Goal: Task Accomplishment & Management: Manage account settings

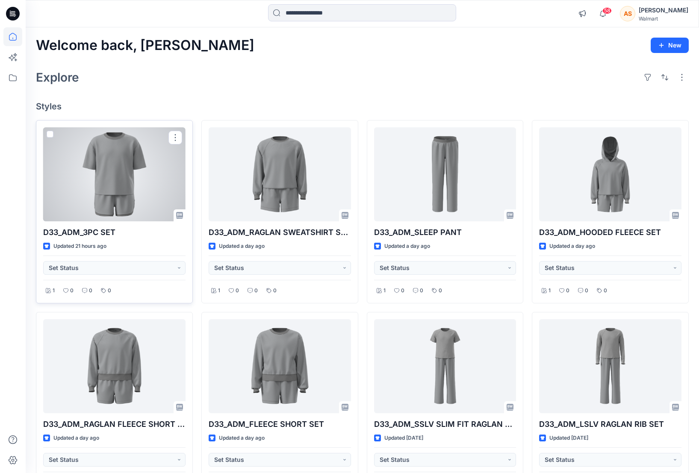
click at [110, 194] on div at bounding box center [114, 174] width 142 height 94
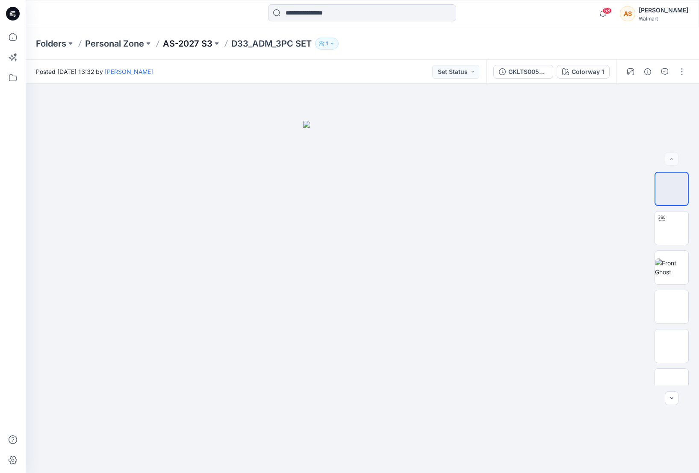
click at [196, 42] on p "AS-2027 S3" at bounding box center [188, 44] width 50 height 12
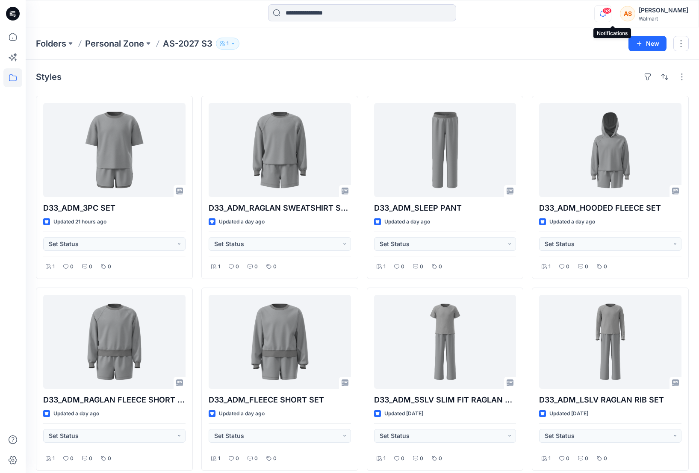
click at [609, 15] on icon "button" at bounding box center [603, 13] width 16 height 17
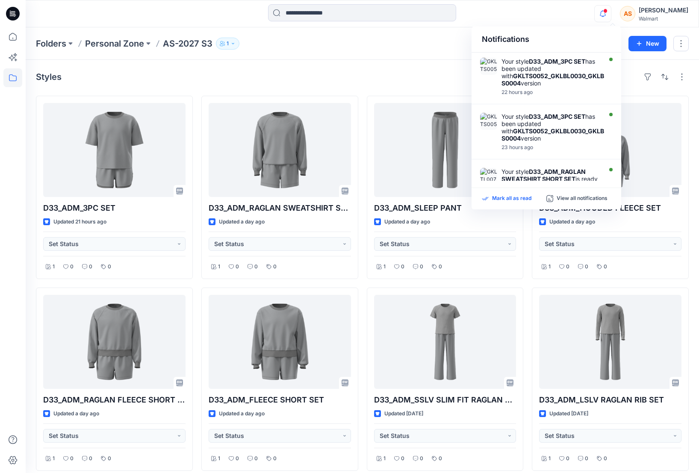
click at [506, 197] on p "Mark all as read" at bounding box center [511, 199] width 39 height 8
click at [517, 22] on div at bounding box center [362, 13] width 336 height 19
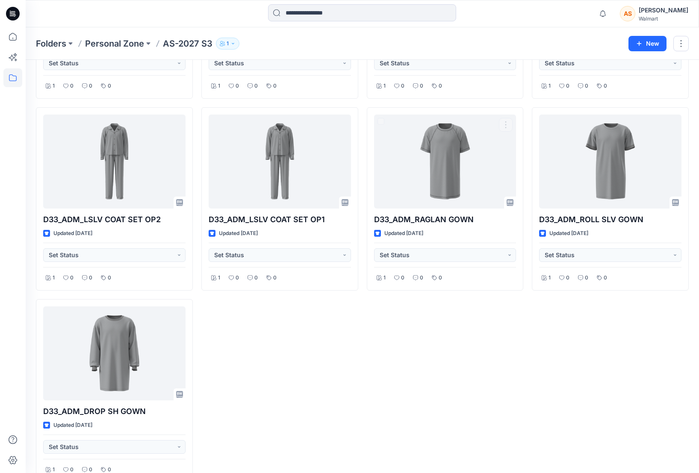
scroll to position [968, 0]
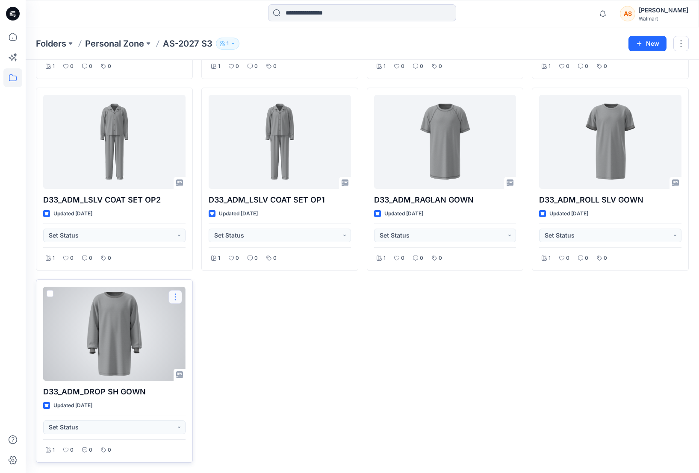
click at [176, 296] on button "button" at bounding box center [175, 297] width 14 height 14
click at [235, 350] on button "Duplicate to..." at bounding box center [216, 349] width 92 height 16
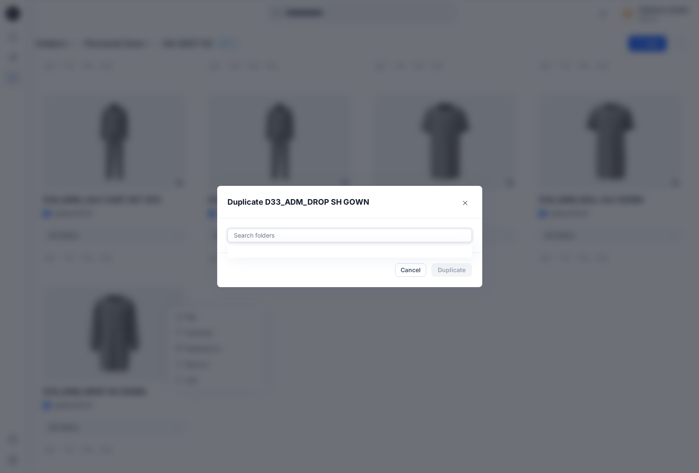
click at [291, 239] on div at bounding box center [349, 235] width 233 height 10
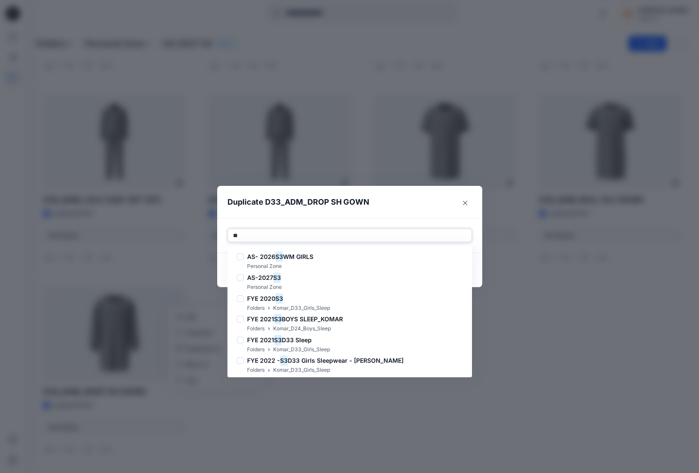
type input "*"
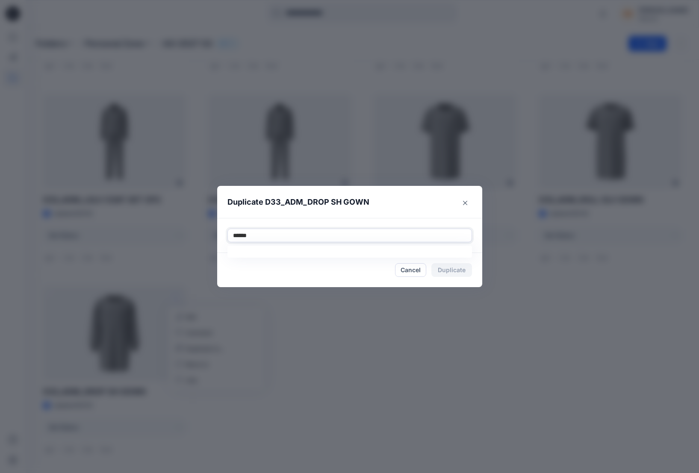
scroll to position [0, 0]
type input "*******"
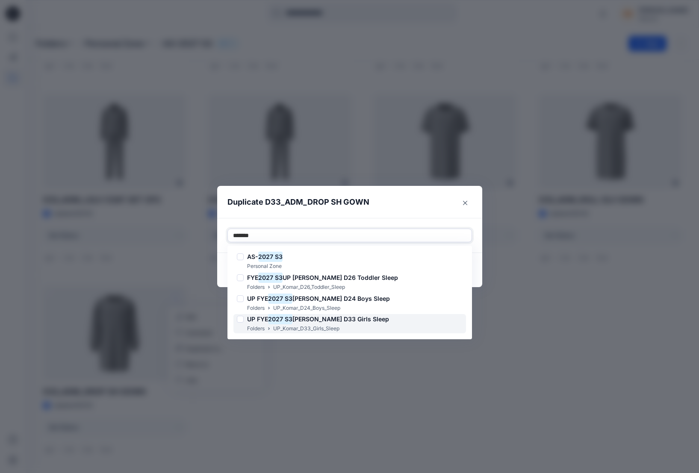
click at [355, 326] on div "Folders UP_Komar_D33_Girls_Sleep" at bounding box center [313, 328] width 152 height 9
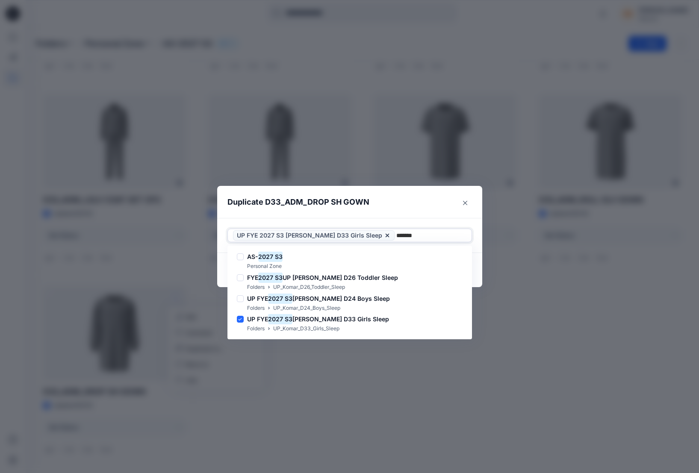
click at [396, 235] on input "*******" at bounding box center [408, 235] width 25 height 10
drag, startPoint x: 371, startPoint y: 235, endPoint x: 419, endPoint y: 235, distance: 48.3
click at [419, 235] on div "*******" at bounding box center [431, 235] width 70 height 10
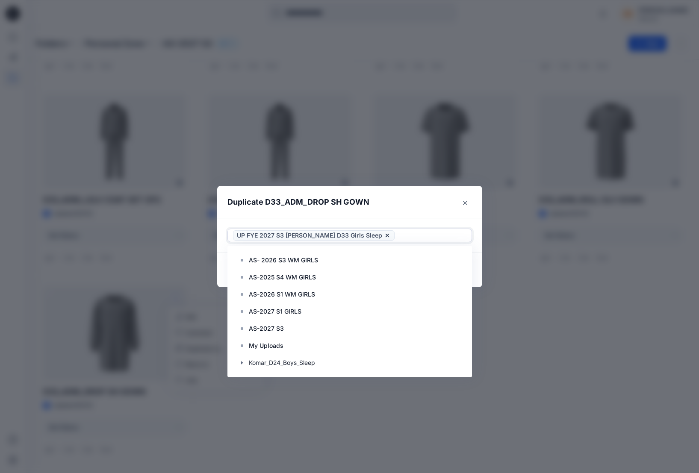
click at [400, 206] on header "Duplicate D33_ADM_DROP SH GOWN" at bounding box center [341, 202] width 248 height 32
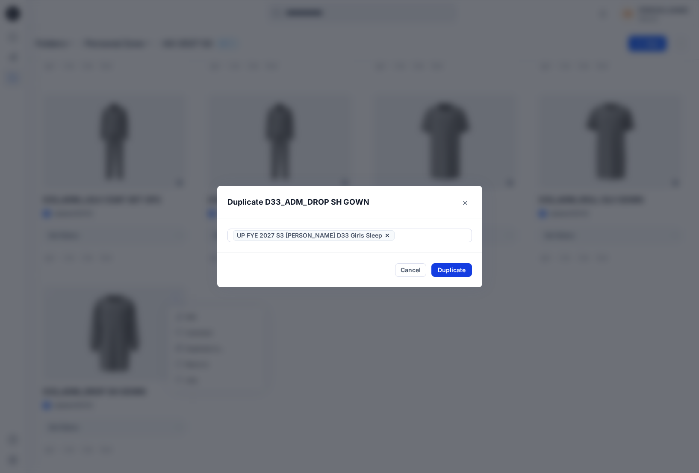
click at [453, 267] on button "Duplicate" at bounding box center [451, 270] width 41 height 14
click at [465, 274] on button "Close" at bounding box center [458, 271] width 28 height 14
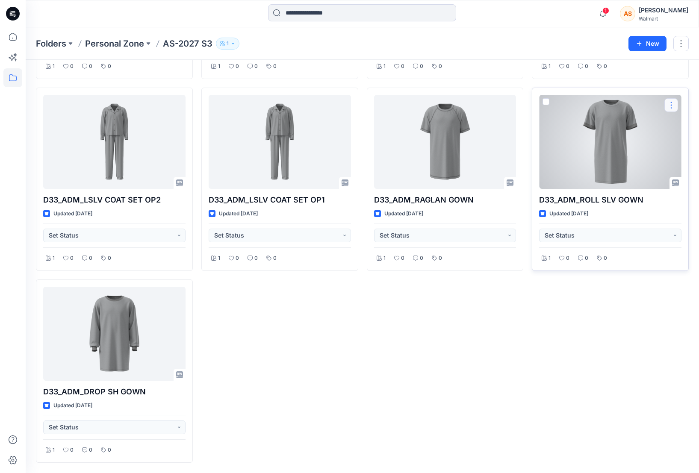
click at [645, 104] on button "button" at bounding box center [671, 105] width 14 height 14
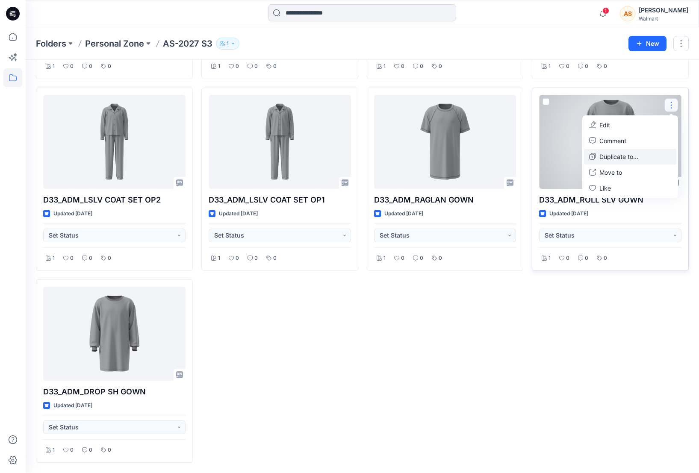
click at [635, 156] on p "Duplicate to..." at bounding box center [618, 156] width 39 height 9
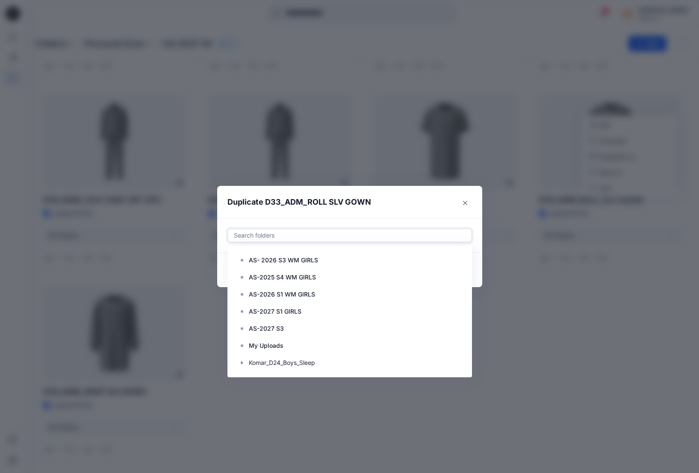
click at [301, 237] on div at bounding box center [349, 235] width 233 height 10
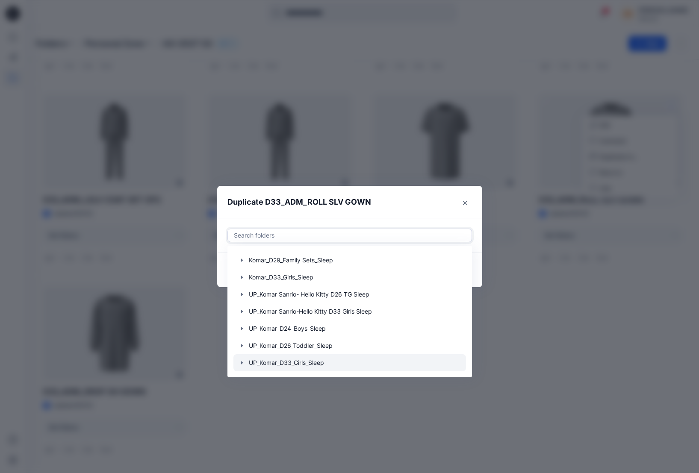
click at [308, 365] on div at bounding box center [349, 362] width 233 height 17
click at [241, 364] on icon "button" at bounding box center [241, 362] width 7 height 7
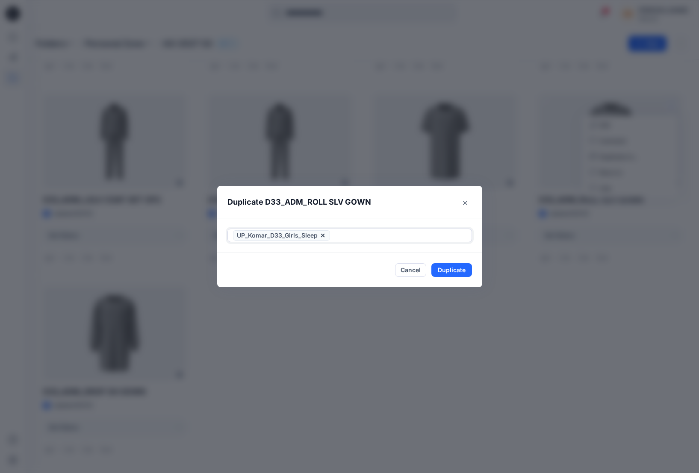
click at [322, 235] on icon at bounding box center [322, 235] width 7 height 7
click at [291, 235] on div at bounding box center [349, 235] width 233 height 10
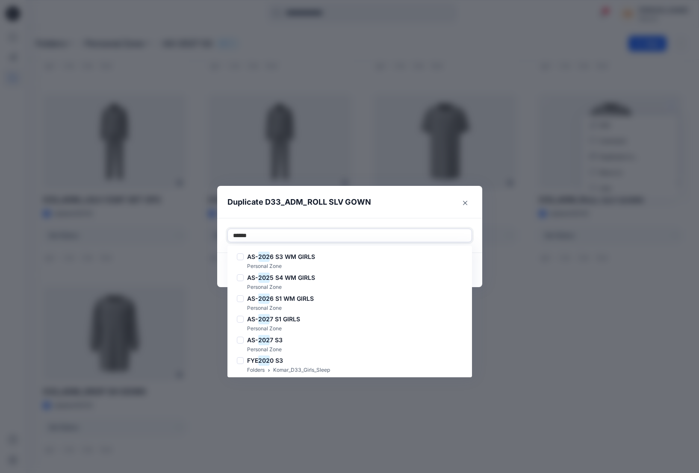
type input "*******"
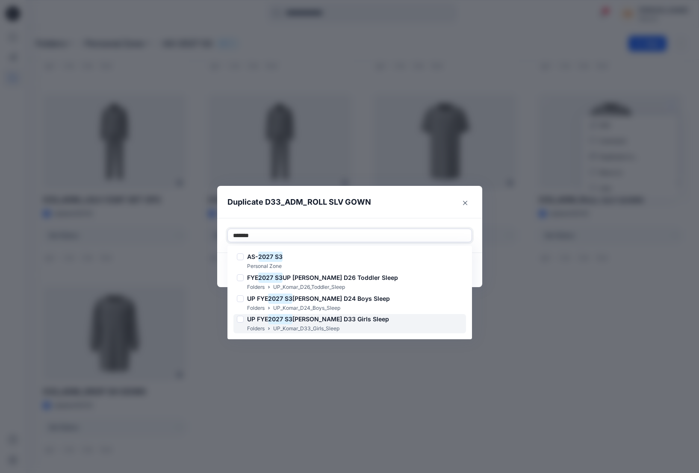
click at [339, 328] on p "UP_Komar_D33_Girls_Sleep" at bounding box center [306, 328] width 66 height 9
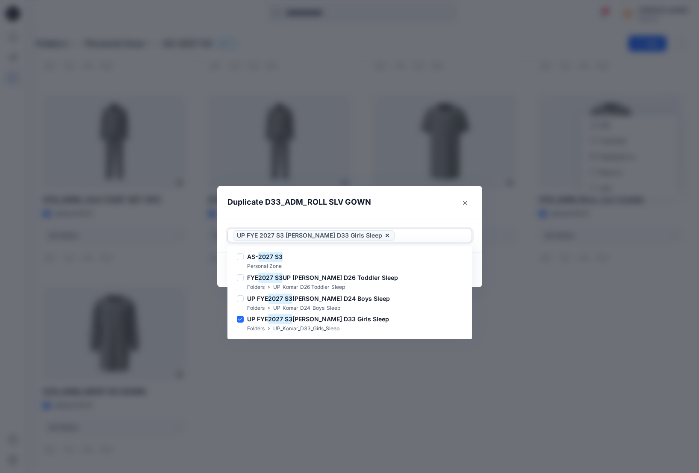
click at [400, 233] on div at bounding box center [431, 235] width 70 height 10
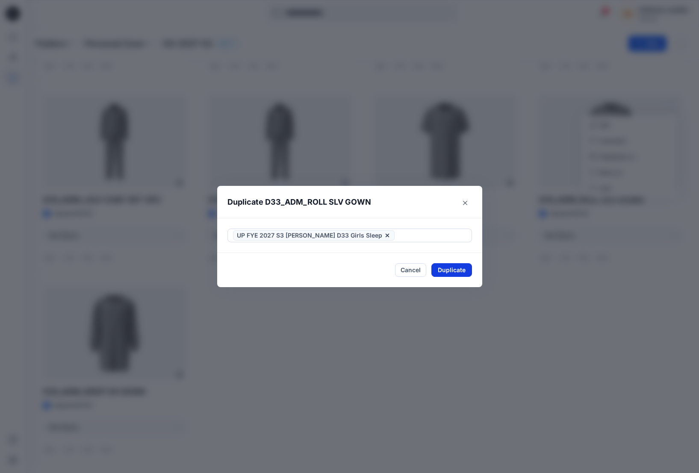
click at [451, 270] on button "Duplicate" at bounding box center [451, 270] width 41 height 14
click at [455, 272] on button "Close" at bounding box center [458, 271] width 28 height 14
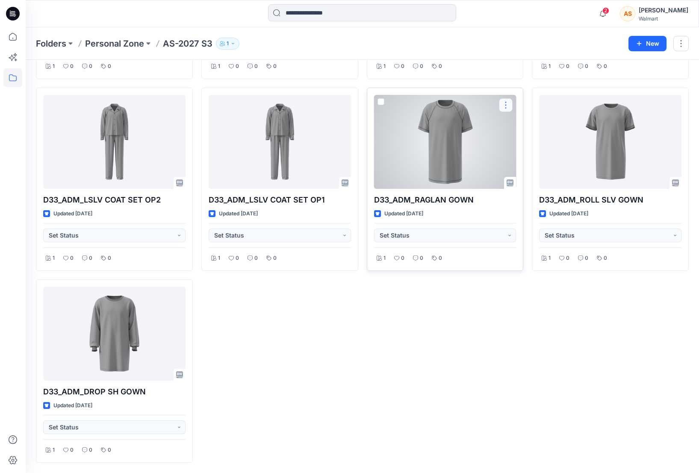
click at [502, 106] on button "button" at bounding box center [506, 105] width 14 height 14
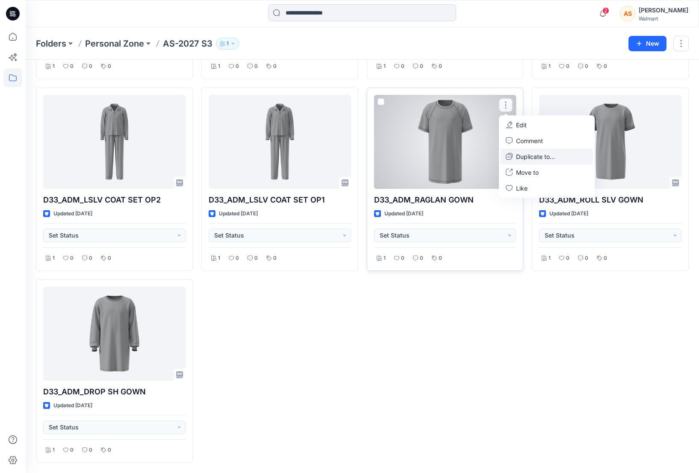
click at [555, 156] on p "Duplicate to..." at bounding box center [535, 156] width 39 height 9
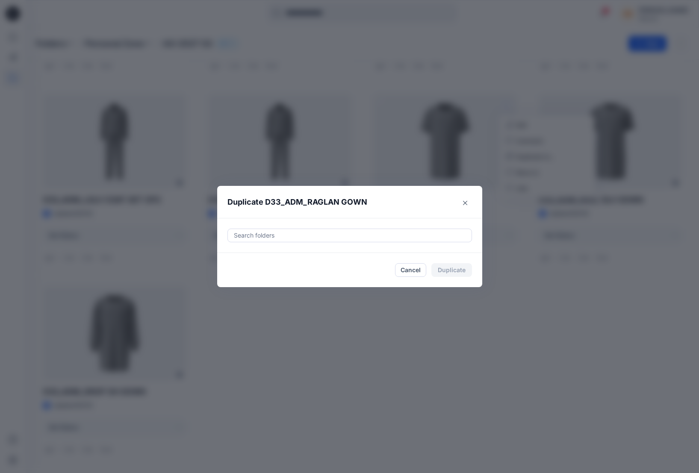
click at [259, 234] on div at bounding box center [349, 235] width 233 height 10
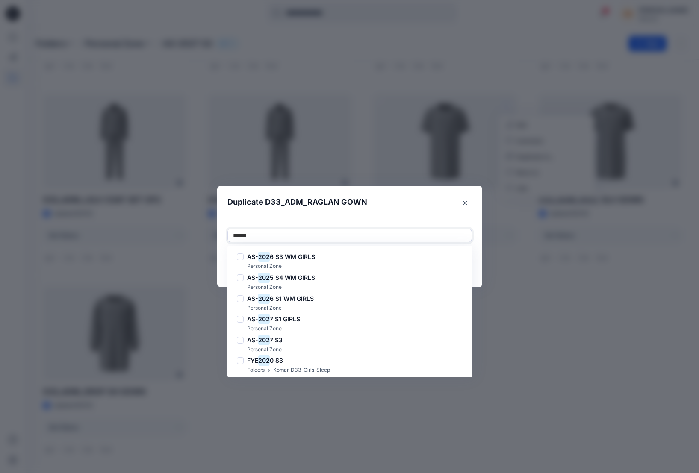
type input "*******"
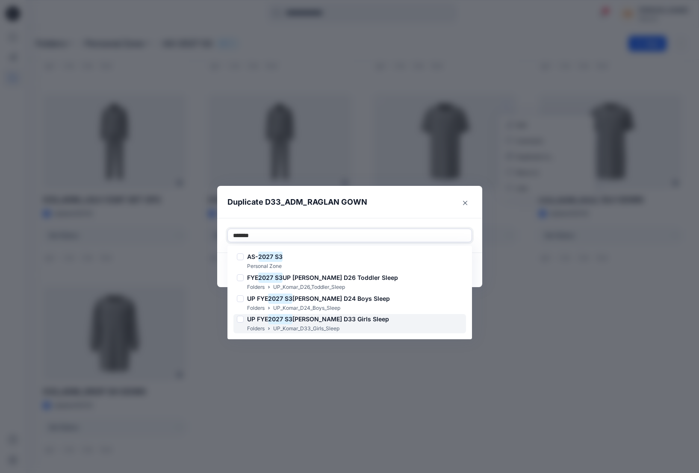
click at [342, 323] on h6 "UP FYE 2027 S3 Komar D33 Girls Sleep" at bounding box center [318, 319] width 142 height 10
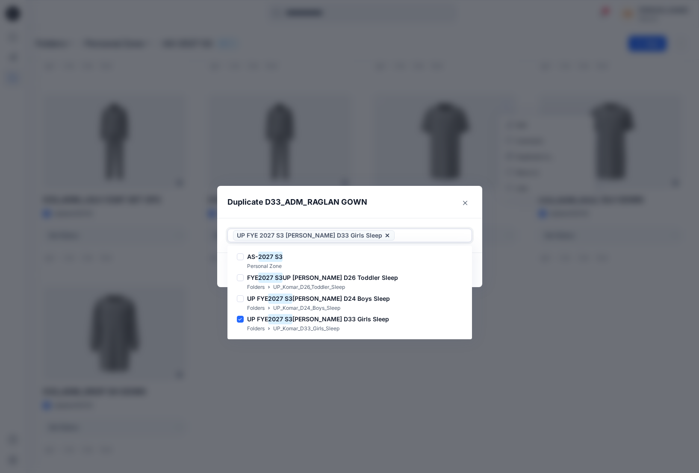
click at [428, 237] on div at bounding box center [431, 235] width 70 height 10
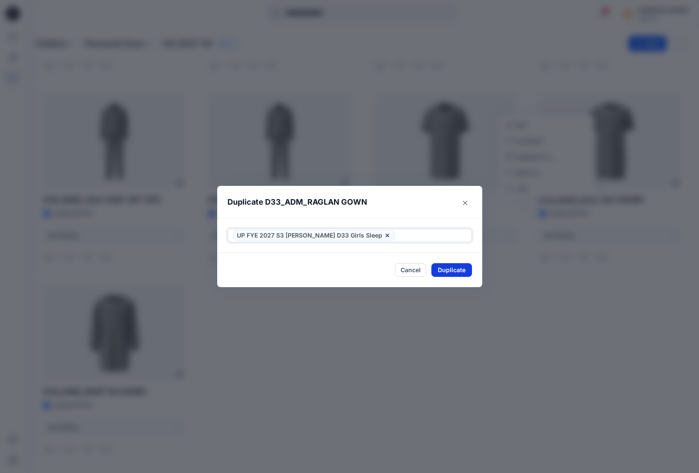
click at [447, 273] on button "Duplicate" at bounding box center [451, 270] width 41 height 14
click at [457, 270] on button "Close" at bounding box center [458, 271] width 28 height 14
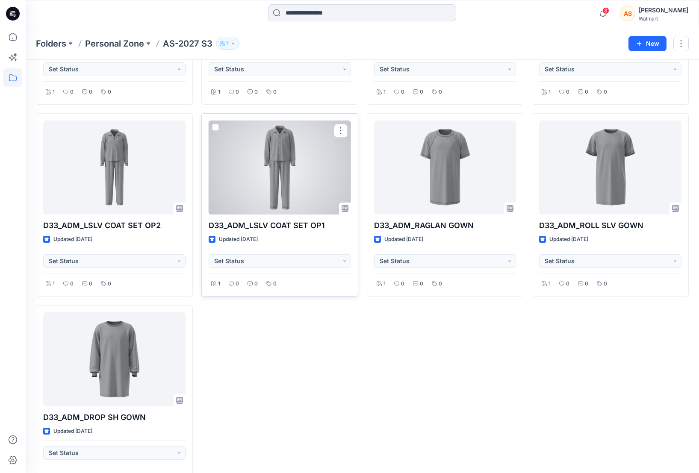
scroll to position [941, 0]
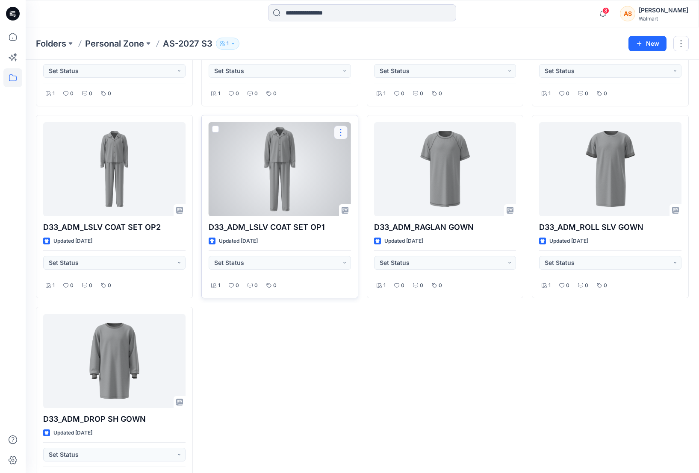
click at [342, 134] on button "button" at bounding box center [341, 133] width 14 height 14
click at [340, 134] on button "button" at bounding box center [341, 133] width 14 height 14
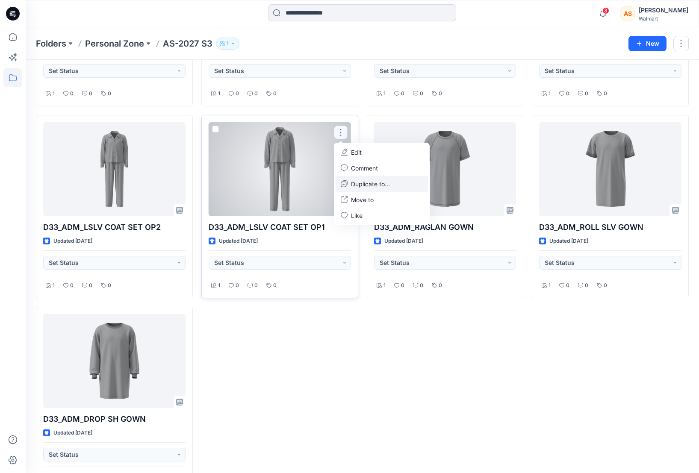
click at [384, 182] on p "Duplicate to..." at bounding box center [370, 184] width 39 height 9
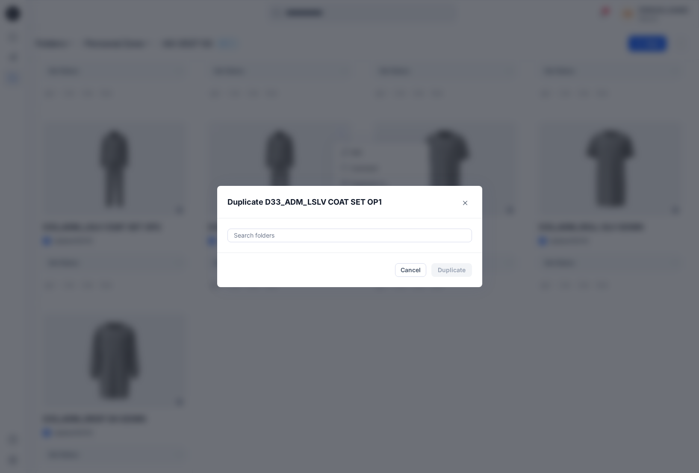
click at [260, 233] on div at bounding box center [349, 235] width 233 height 10
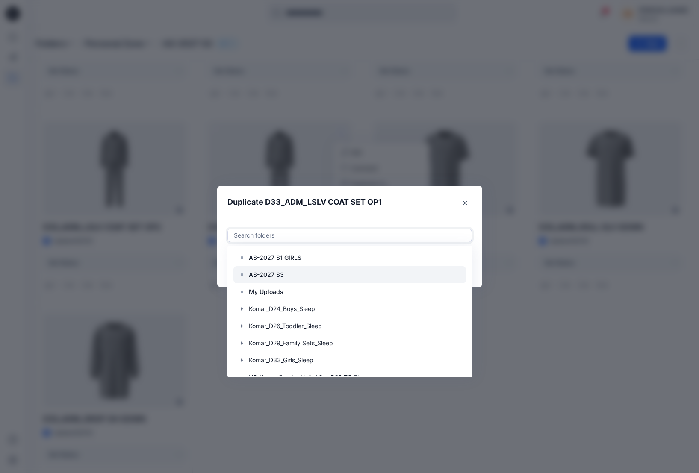
scroll to position [0, 0]
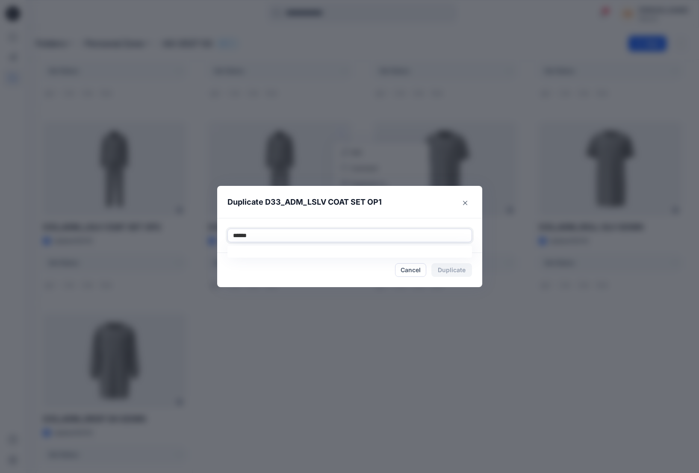
type input "*******"
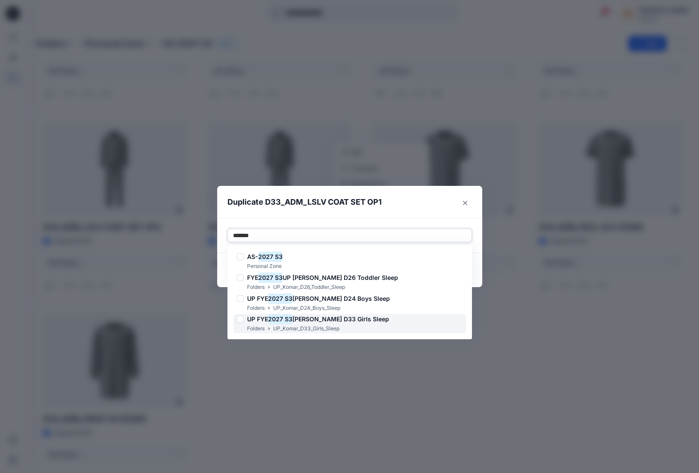
click at [360, 322] on span "Komar D33 Girls Sleep" at bounding box center [340, 318] width 97 height 7
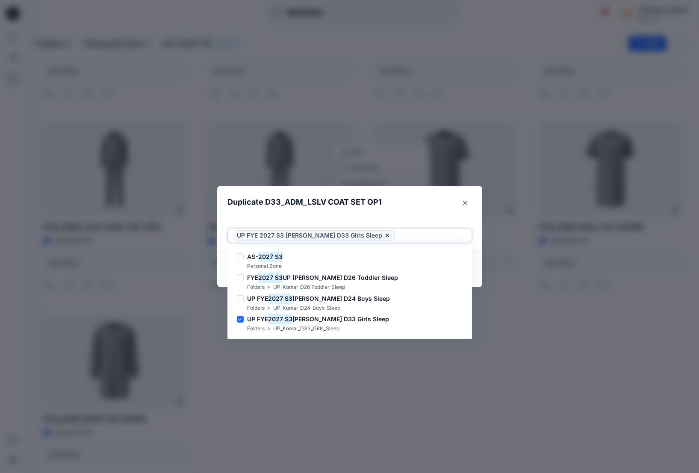
click at [427, 234] on div at bounding box center [431, 235] width 70 height 10
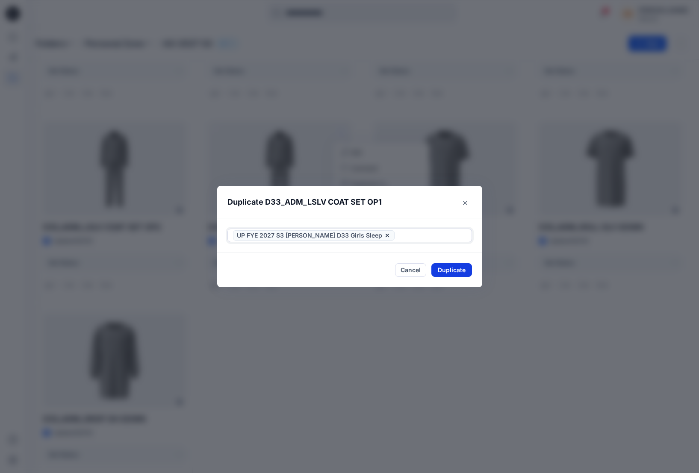
click at [450, 270] on button "Duplicate" at bounding box center [451, 270] width 41 height 14
click at [460, 268] on button "Close" at bounding box center [458, 271] width 28 height 14
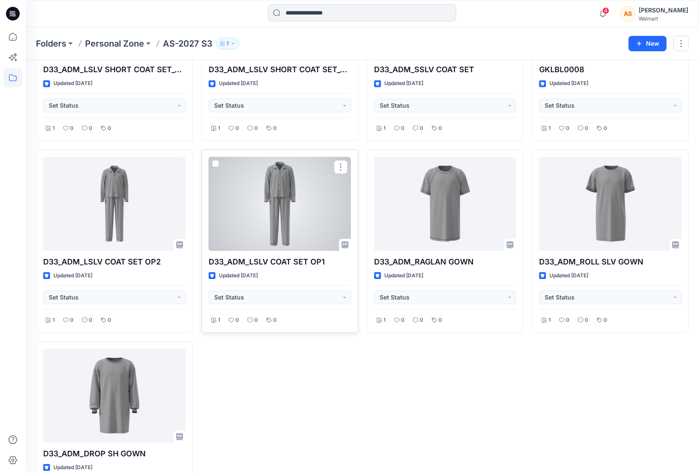
scroll to position [901, 0]
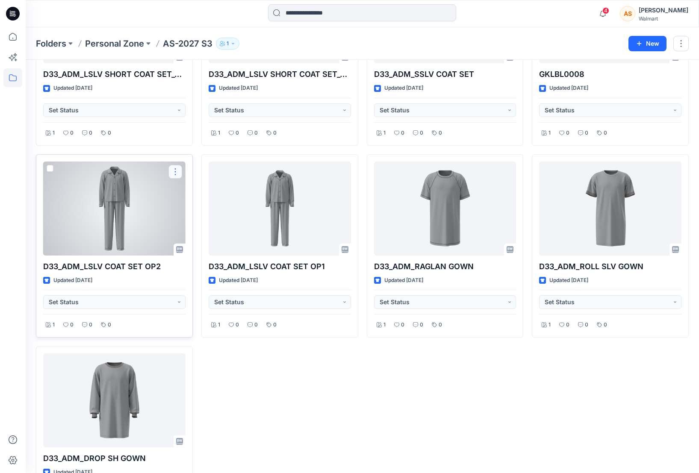
click at [175, 174] on button "button" at bounding box center [175, 172] width 14 height 14
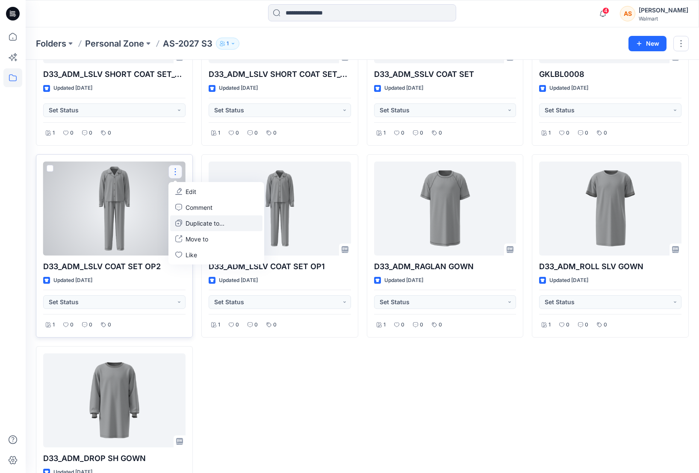
click at [220, 225] on p "Duplicate to..." at bounding box center [204, 223] width 39 height 9
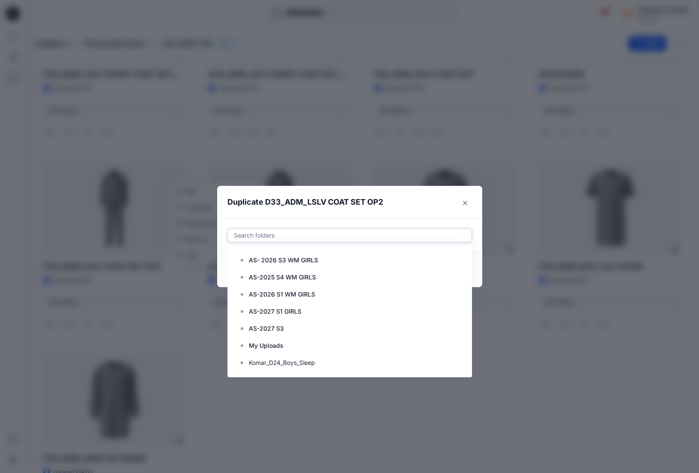
click at [293, 238] on div at bounding box center [349, 235] width 233 height 10
type input "*"
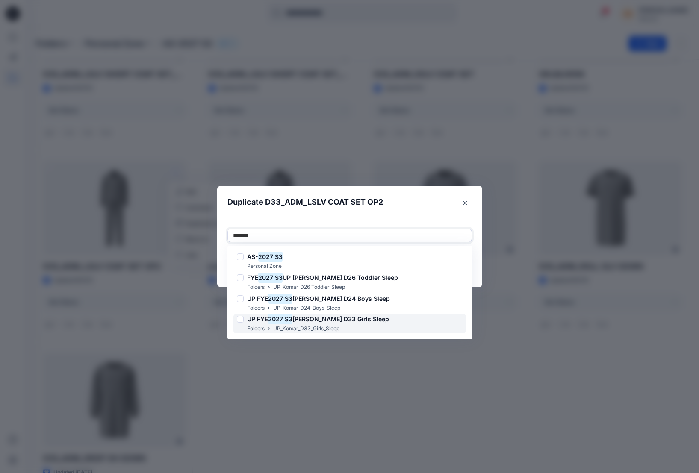
click at [343, 321] on span "Komar D33 Girls Sleep" at bounding box center [340, 318] width 97 height 7
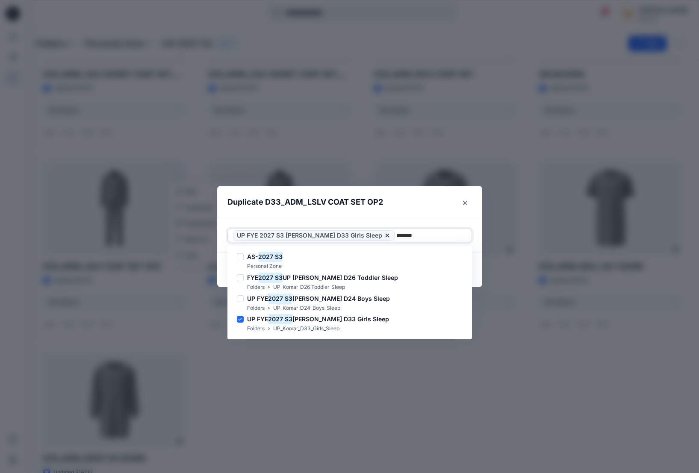
type input "*******"
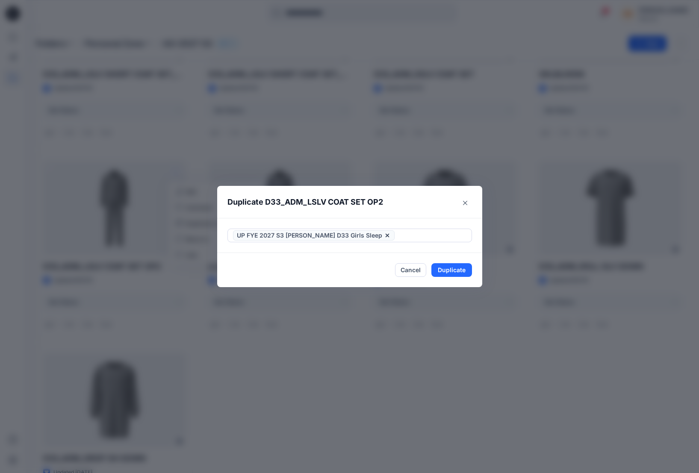
click at [419, 219] on div "UP FYE 2027 S3 [PERSON_NAME] D33 Girls Sleep" at bounding box center [349, 235] width 265 height 35
click at [456, 266] on button "Duplicate" at bounding box center [451, 270] width 41 height 14
click at [463, 268] on button "Close" at bounding box center [458, 271] width 28 height 14
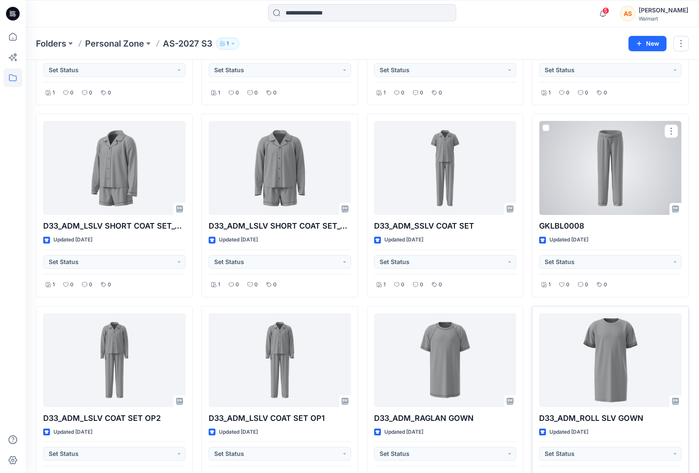
scroll to position [756, 0]
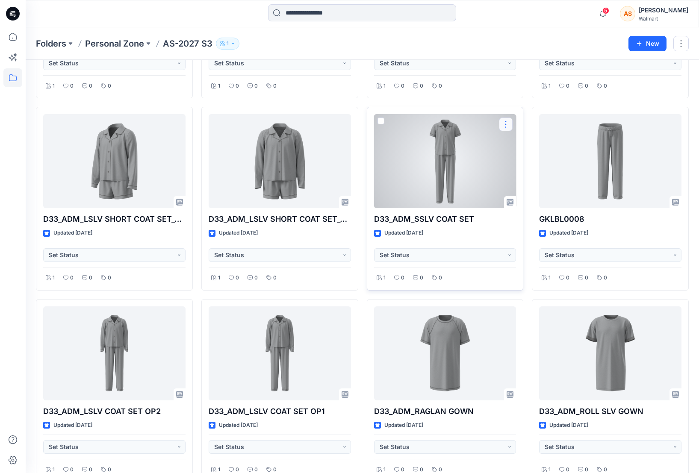
click at [507, 125] on button "button" at bounding box center [506, 125] width 14 height 14
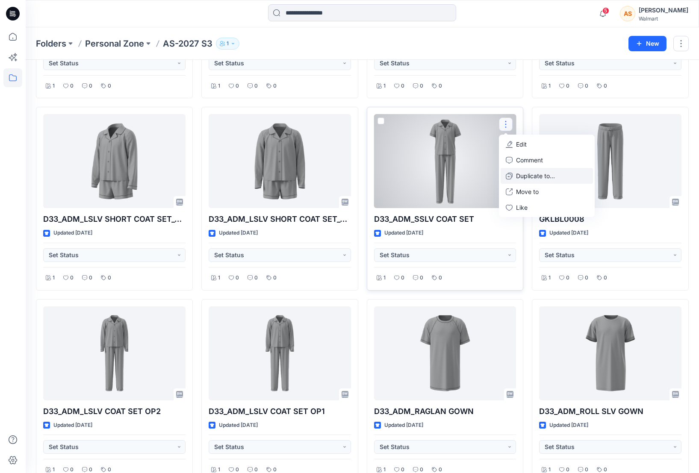
click at [552, 179] on p "Duplicate to..." at bounding box center [535, 175] width 39 height 9
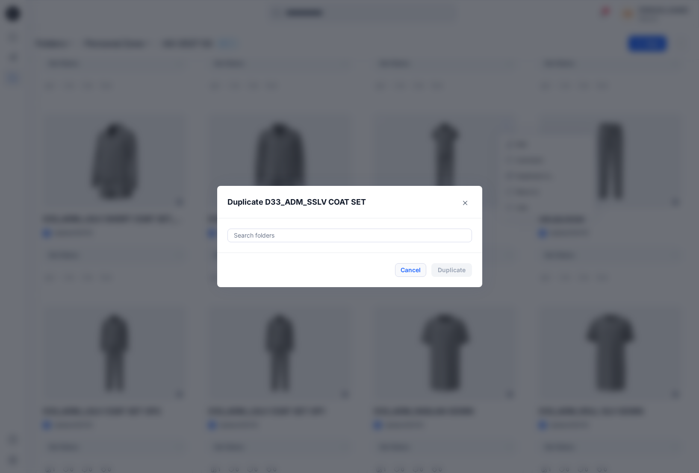
click at [408, 270] on button "Cancel" at bounding box center [410, 270] width 31 height 14
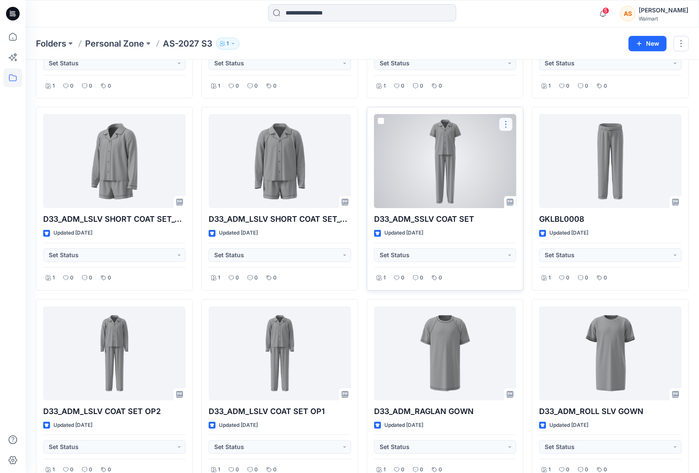
click at [505, 125] on button "button" at bounding box center [506, 125] width 14 height 14
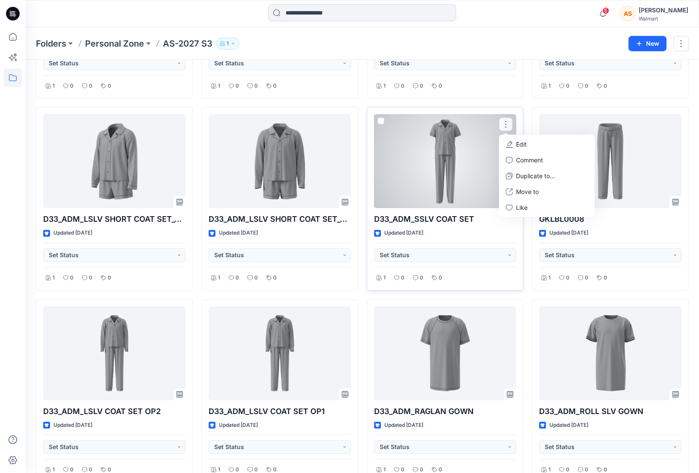
click at [505, 125] on button "button" at bounding box center [506, 125] width 14 height 14
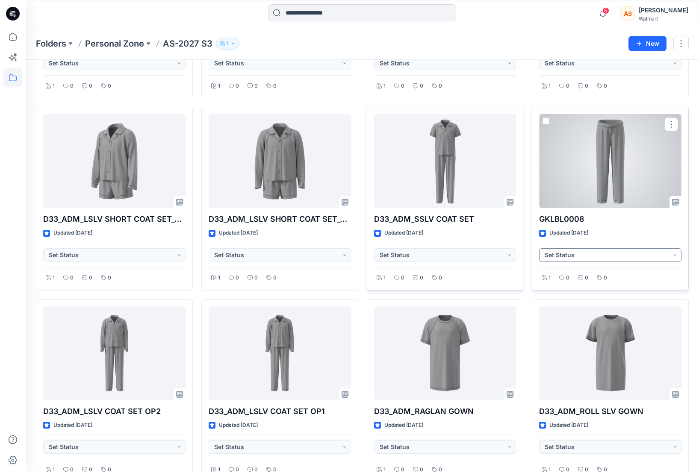
click at [613, 252] on button "Set Status" at bounding box center [610, 255] width 142 height 14
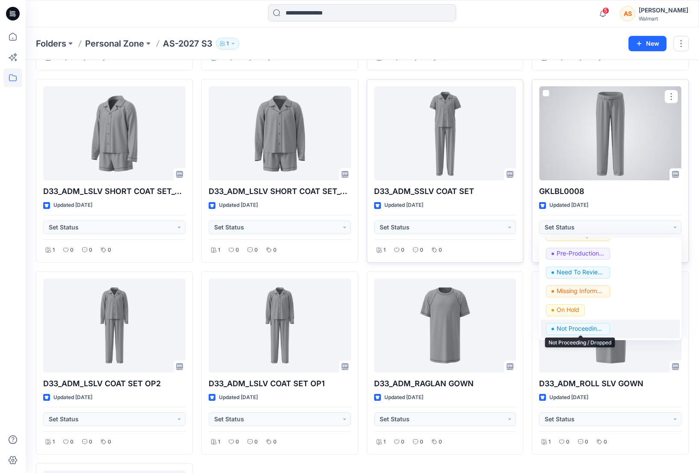
scroll to position [785, 0]
click at [606, 328] on span "Not Proceeding / Dropped" at bounding box center [578, 328] width 64 height 12
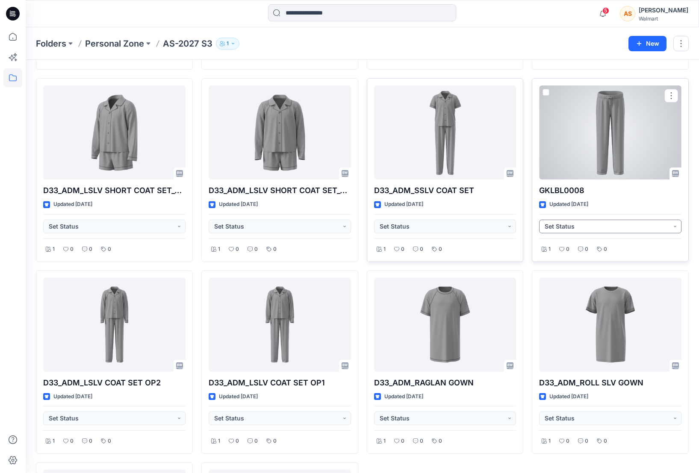
click at [572, 224] on button "Set Status" at bounding box center [610, 227] width 142 height 14
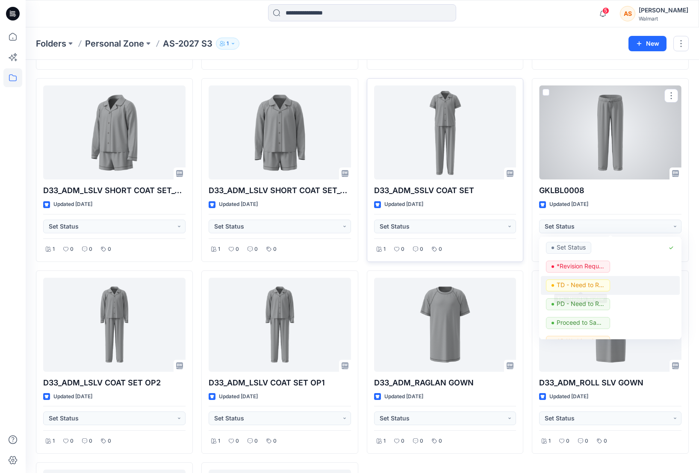
scroll to position [108, 0]
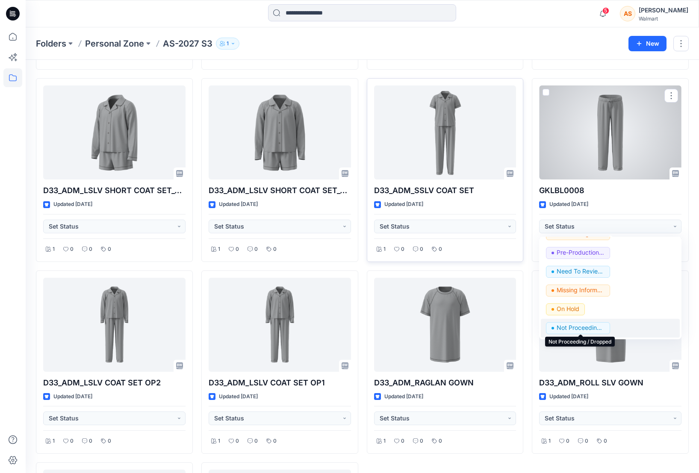
click at [565, 329] on p "Not Proceeding / Dropped" at bounding box center [580, 327] width 48 height 11
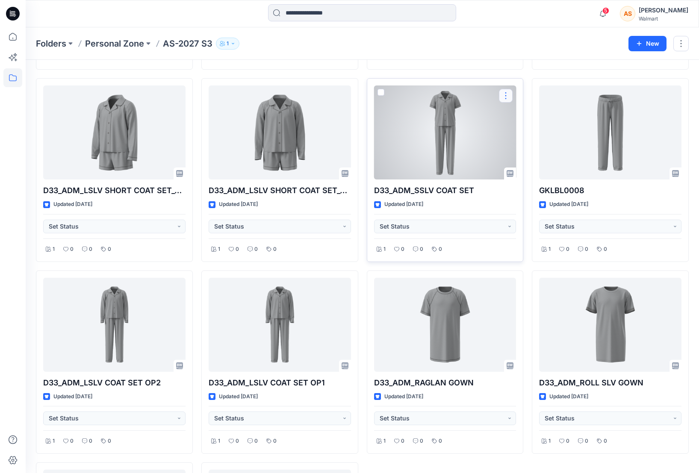
click at [507, 98] on button "button" at bounding box center [506, 96] width 14 height 14
click at [547, 147] on p "Duplicate to..." at bounding box center [535, 147] width 39 height 9
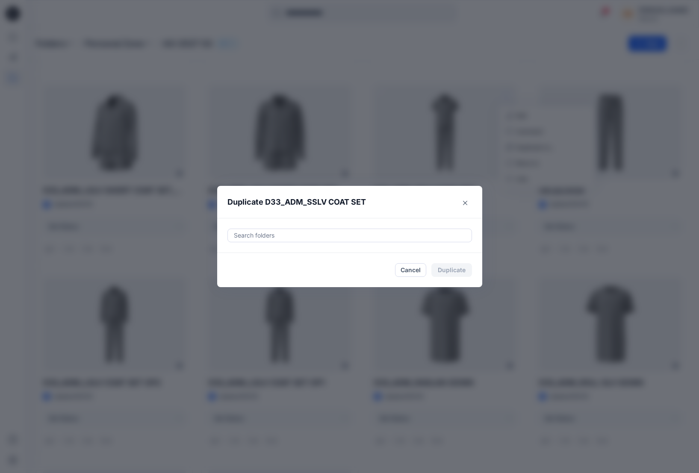
click at [260, 237] on div at bounding box center [349, 235] width 233 height 10
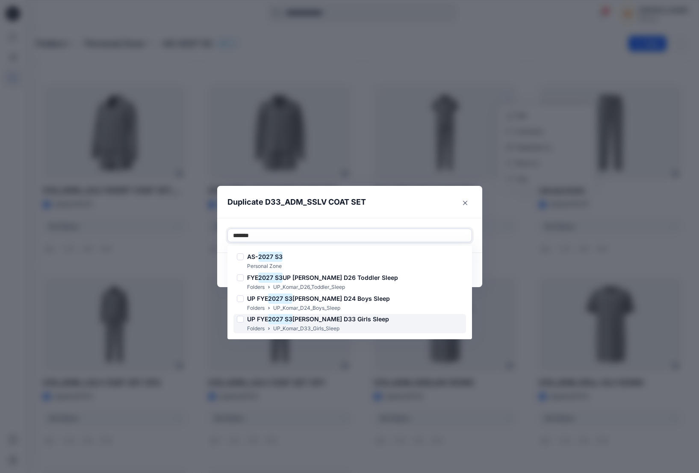
click at [348, 323] on span "Komar D33 Girls Sleep" at bounding box center [340, 318] width 97 height 7
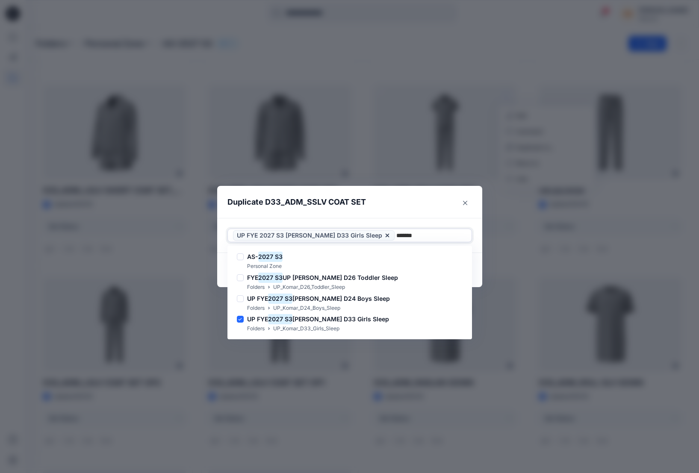
type input "*******"
click at [406, 216] on header "Duplicate D33_ADM_SSLV COAT SET" at bounding box center [341, 202] width 248 height 32
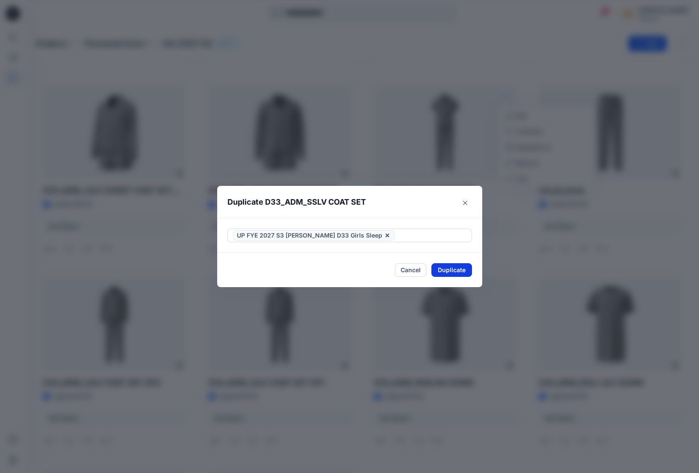
click at [447, 267] on button "Duplicate" at bounding box center [451, 270] width 41 height 14
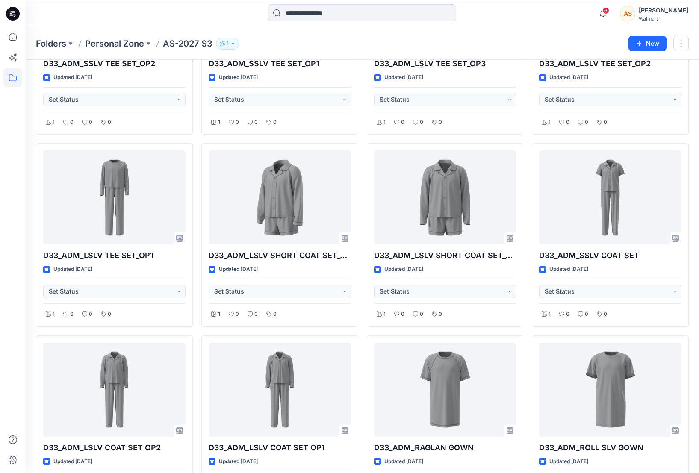
scroll to position [713, 0]
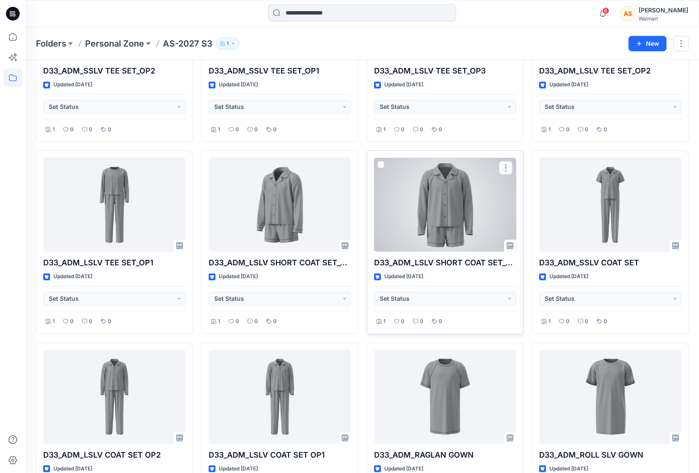
click at [506, 174] on button "button" at bounding box center [506, 168] width 14 height 14
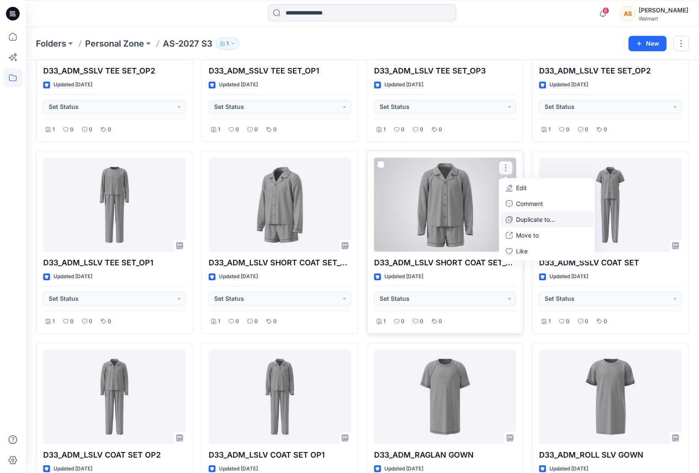
click at [538, 223] on p "Duplicate to..." at bounding box center [535, 219] width 39 height 9
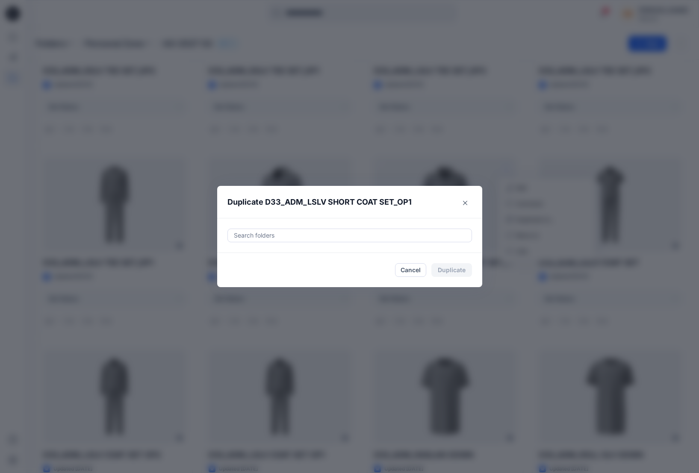
click at [383, 236] on div at bounding box center [349, 235] width 233 height 10
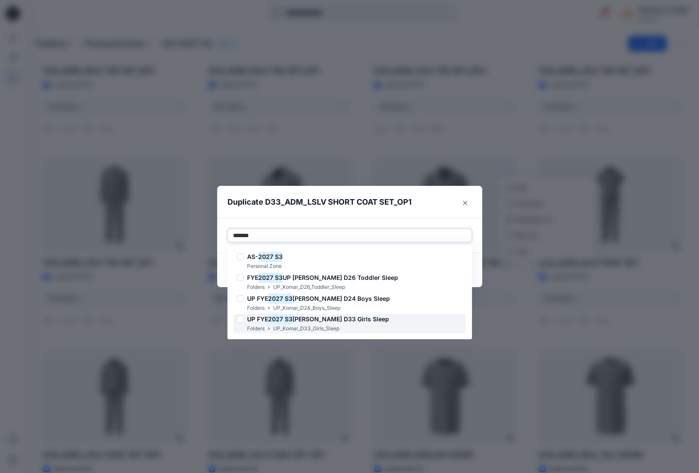
click at [357, 324] on h6 "UP FYE 2027 S3 Komar D33 Girls Sleep" at bounding box center [318, 319] width 142 height 10
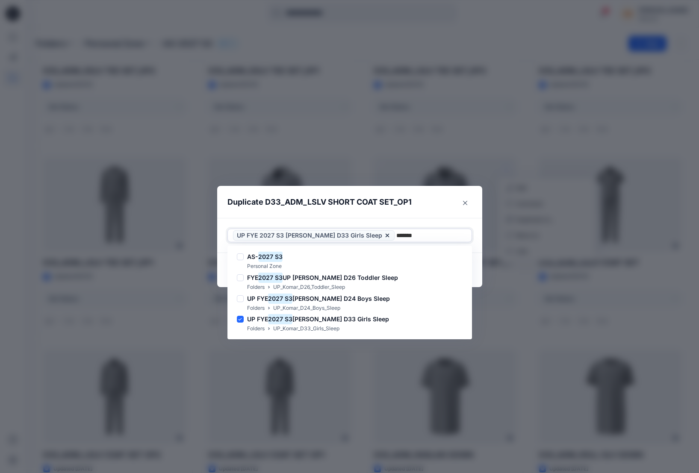
type input "*******"
click at [433, 208] on header "Duplicate D33_ADM_LSLV SHORT COAT SET_OP1" at bounding box center [341, 202] width 248 height 32
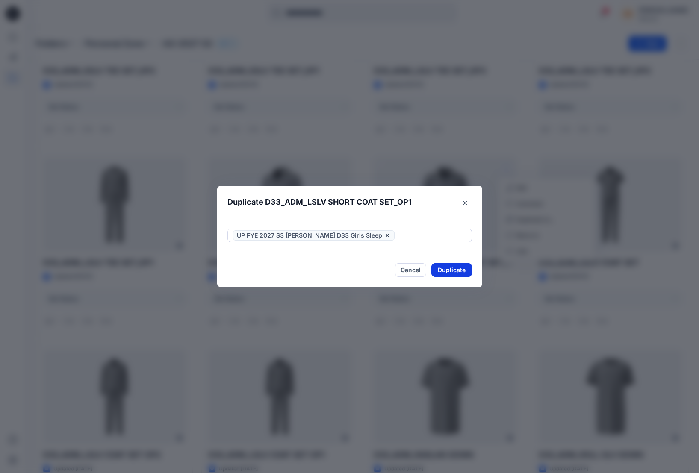
click at [452, 272] on button "Duplicate" at bounding box center [451, 270] width 41 height 14
click at [459, 271] on button "Close" at bounding box center [458, 271] width 28 height 14
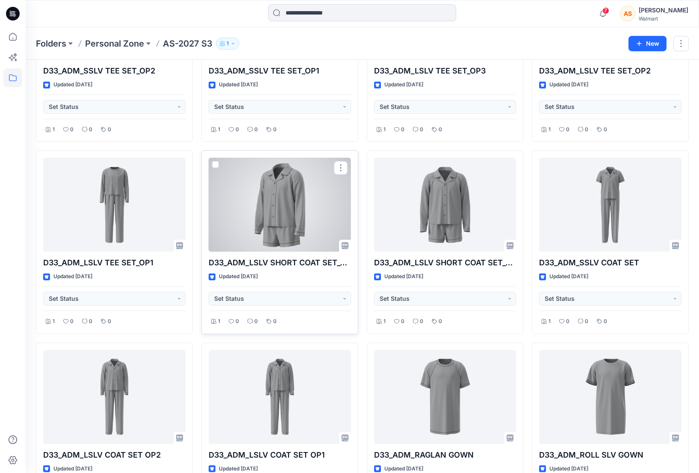
click at [217, 165] on span at bounding box center [215, 164] width 7 height 7
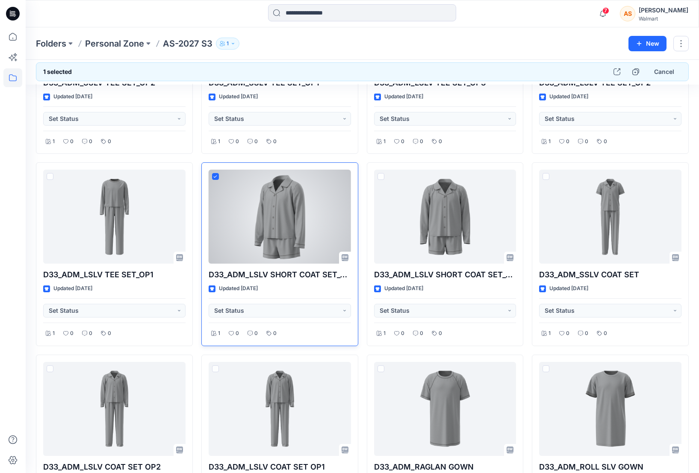
scroll to position [698, 0]
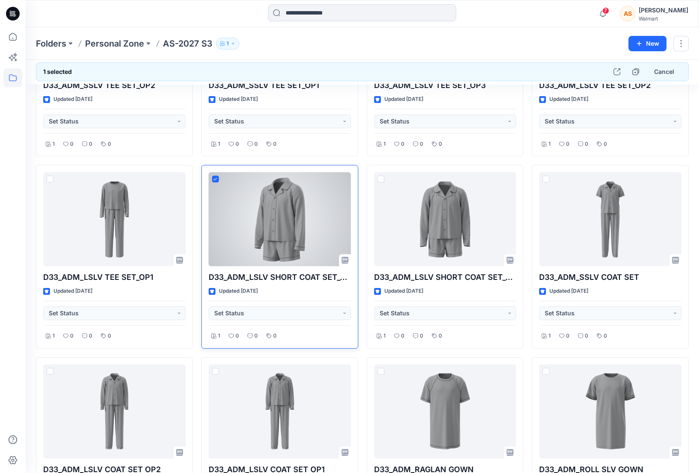
click at [216, 179] on icon at bounding box center [215, 179] width 4 height 3
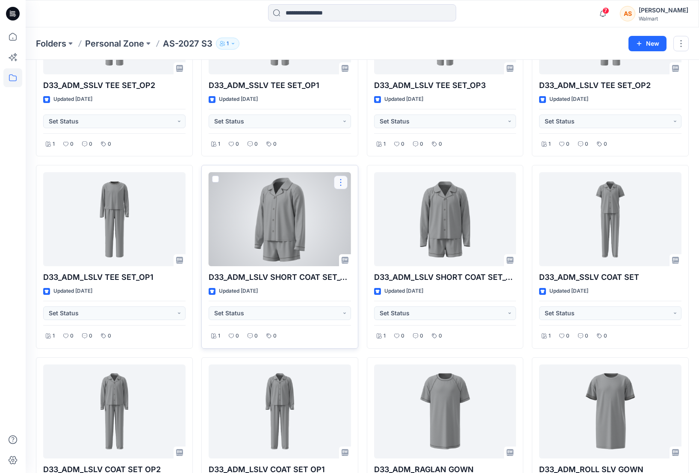
click at [340, 182] on button "button" at bounding box center [341, 183] width 14 height 14
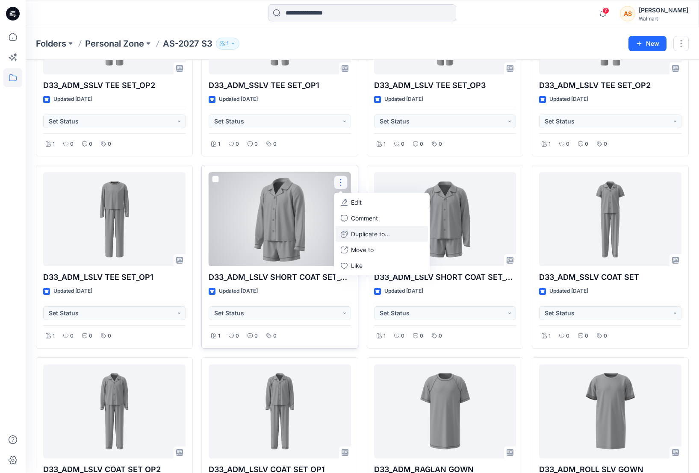
click at [362, 233] on p "Duplicate to..." at bounding box center [370, 234] width 39 height 9
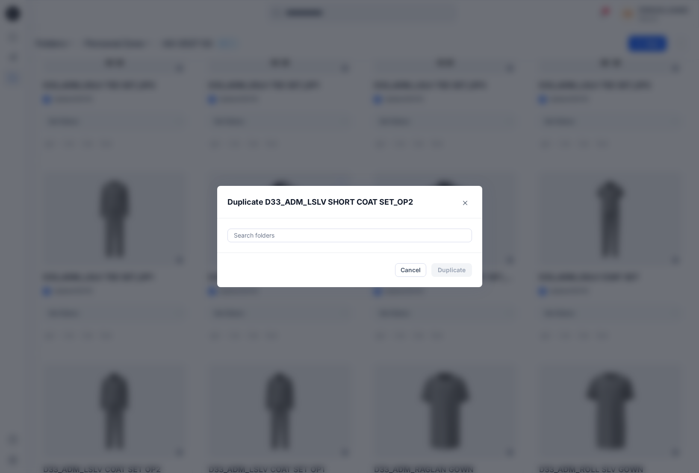
click at [307, 231] on div at bounding box center [349, 235] width 233 height 10
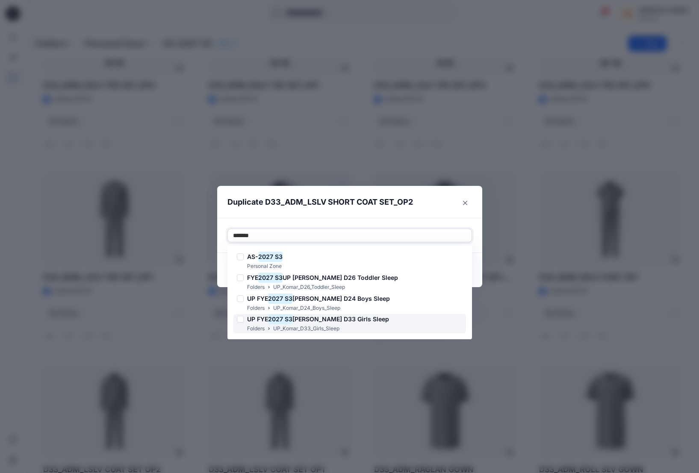
click at [327, 326] on p "UP_Komar_D33_Girls_Sleep" at bounding box center [306, 328] width 66 height 9
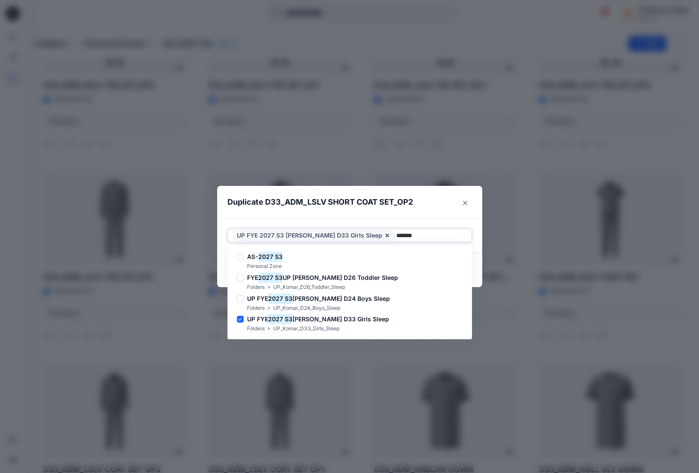
type input "*******"
click at [423, 200] on header "Duplicate D33_ADM_LSLV SHORT COAT SET_OP2" at bounding box center [341, 202] width 248 height 32
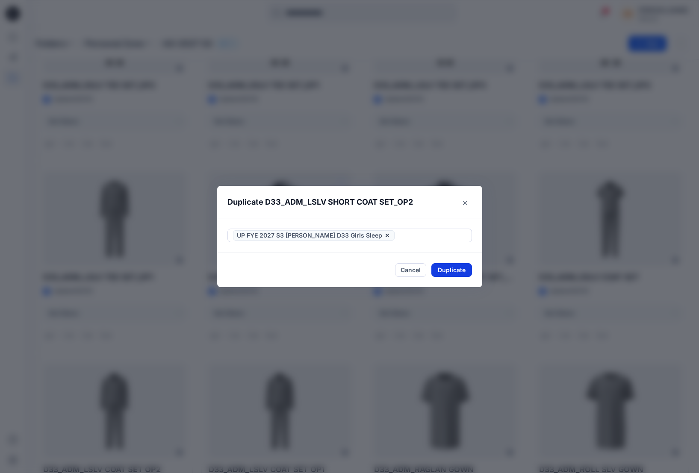
click at [456, 274] on button "Duplicate" at bounding box center [451, 270] width 41 height 14
click at [460, 272] on button "Close" at bounding box center [458, 271] width 28 height 14
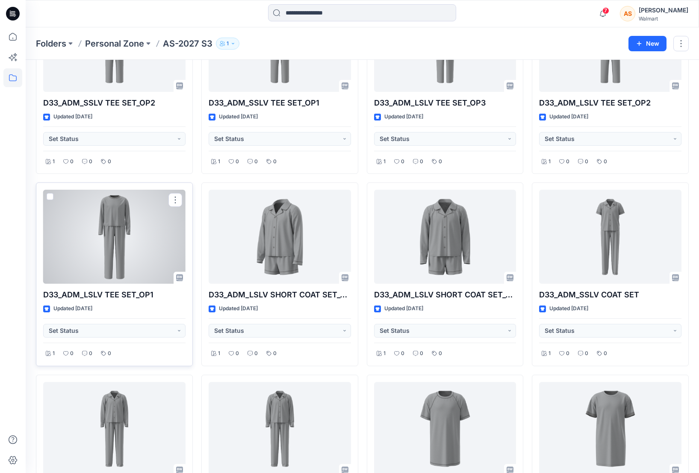
scroll to position [677, 0]
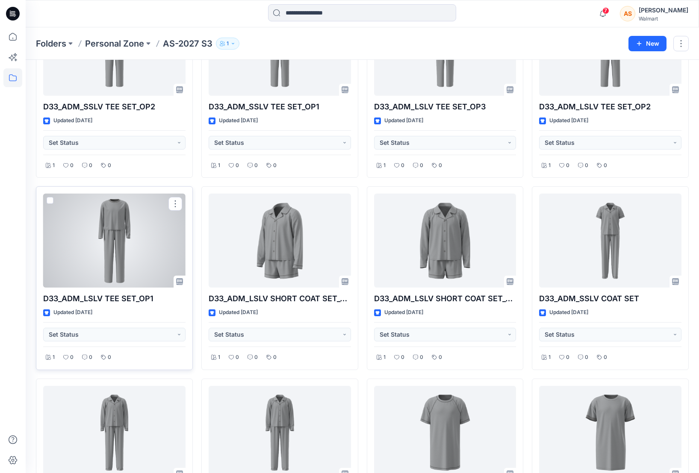
click at [50, 200] on span at bounding box center [50, 200] width 7 height 7
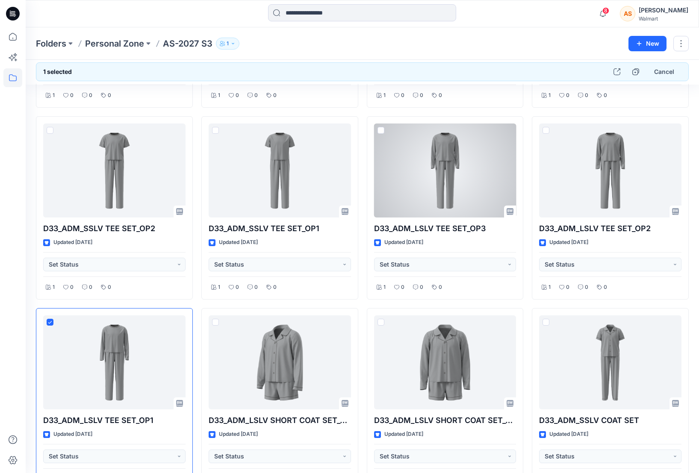
scroll to position [530, 0]
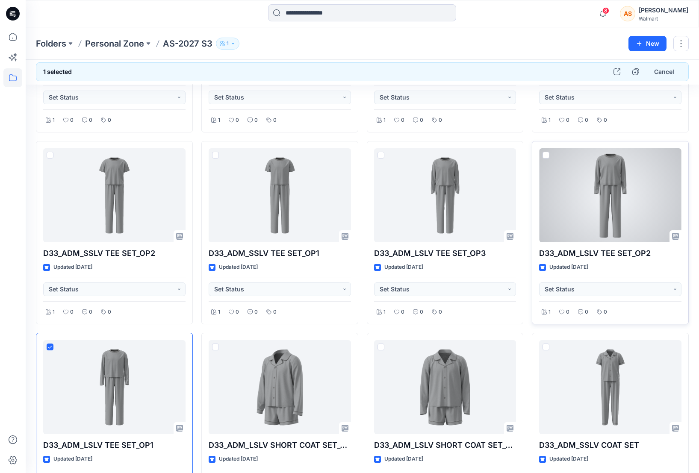
click at [544, 157] on span at bounding box center [545, 155] width 7 height 7
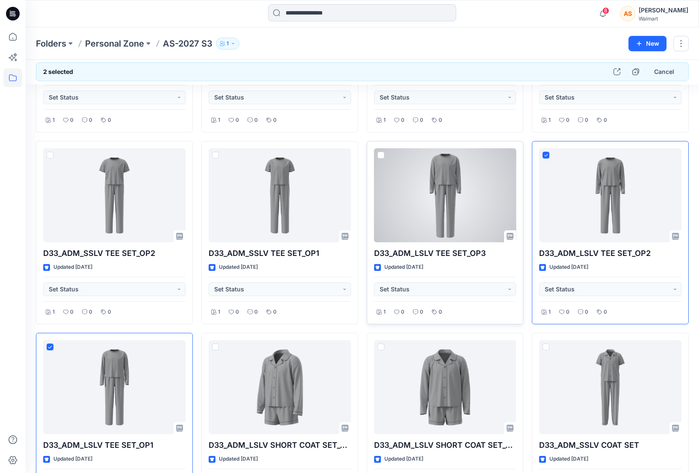
click at [382, 153] on span at bounding box center [380, 155] width 7 height 7
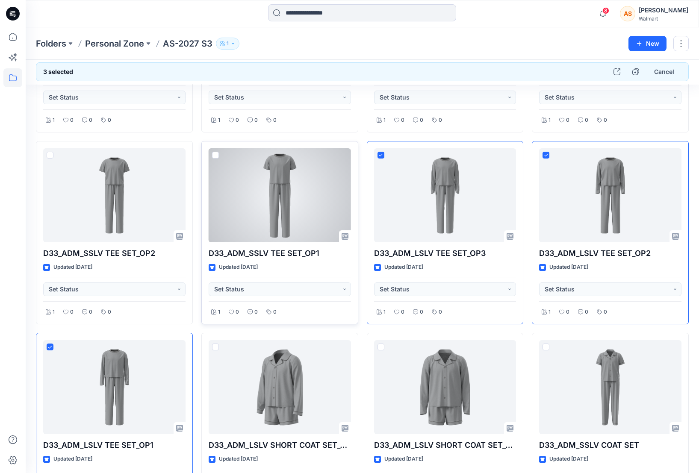
click at [215, 156] on span at bounding box center [215, 155] width 7 height 7
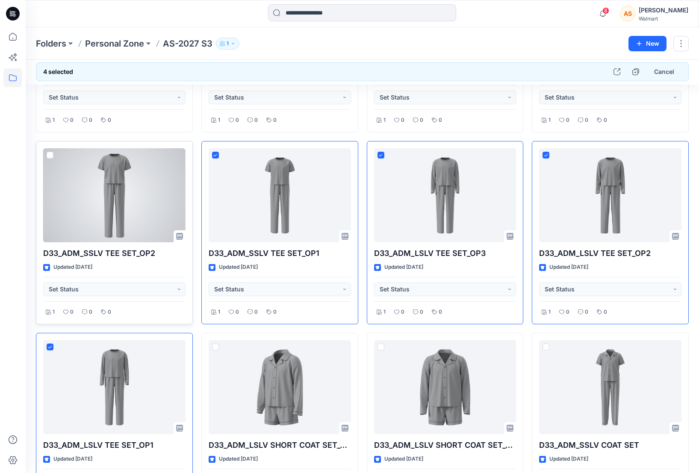
click at [49, 156] on span at bounding box center [50, 155] width 7 height 7
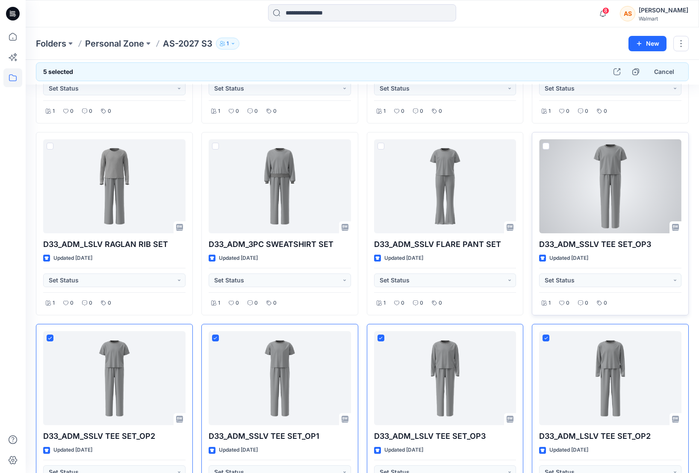
scroll to position [344, 0]
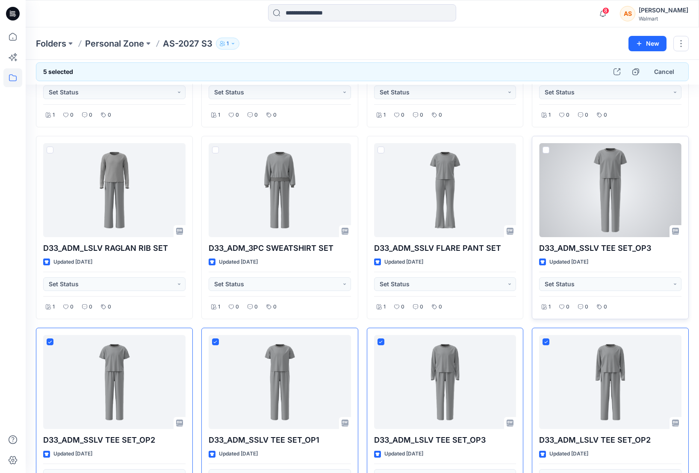
click at [545, 148] on span at bounding box center [545, 150] width 7 height 7
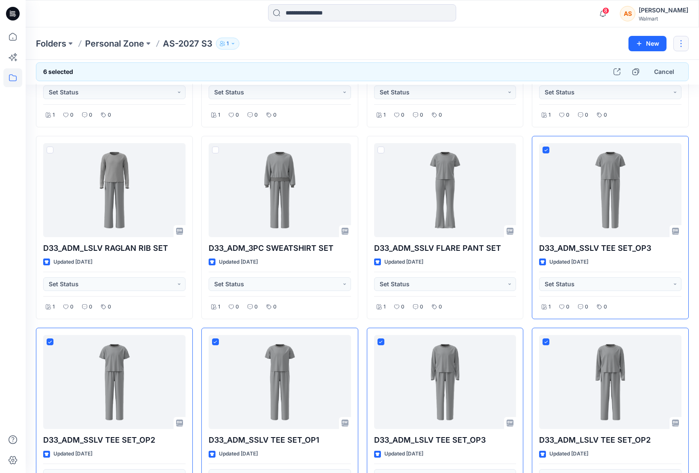
click at [645, 42] on button "button" at bounding box center [680, 43] width 15 height 15
click at [645, 44] on button "button" at bounding box center [680, 43] width 15 height 15
click at [645, 79] on button "Duplicate to..." at bounding box center [641, 80] width 92 height 16
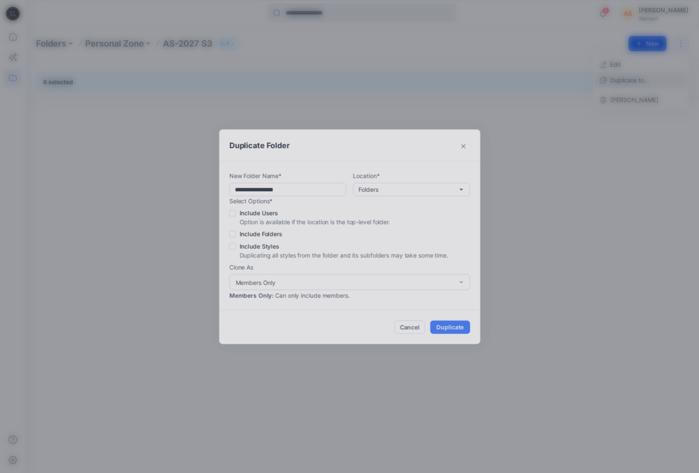
scroll to position [0, 0]
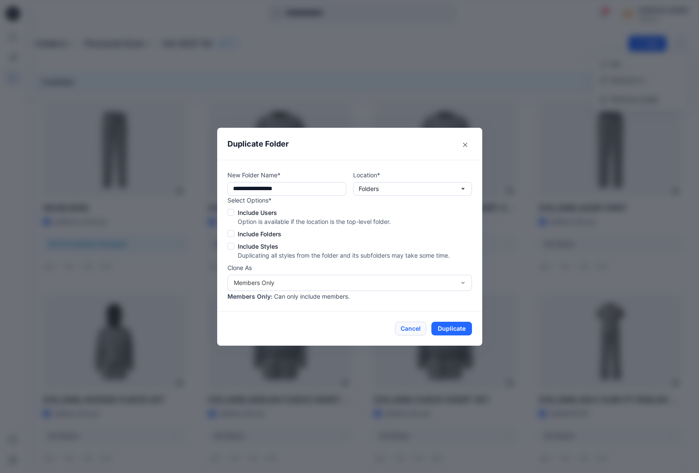
click at [411, 326] on button "Cancel" at bounding box center [410, 329] width 31 height 14
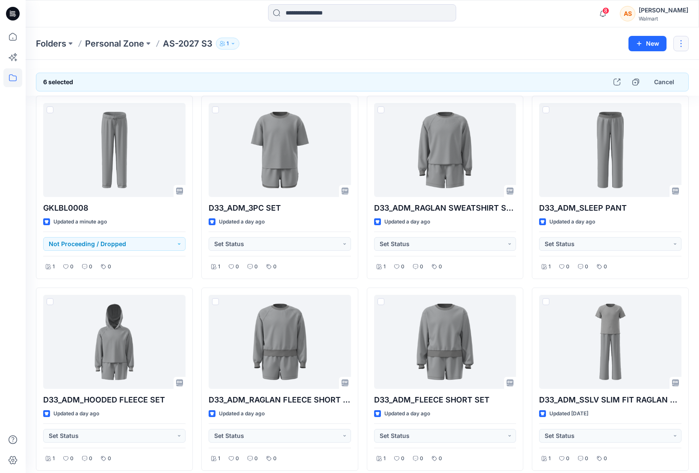
click at [645, 41] on button "button" at bounding box center [680, 43] width 15 height 15
click at [552, 42] on div "Folders Personal Zone AS-2027 S3 1" at bounding box center [329, 44] width 586 height 12
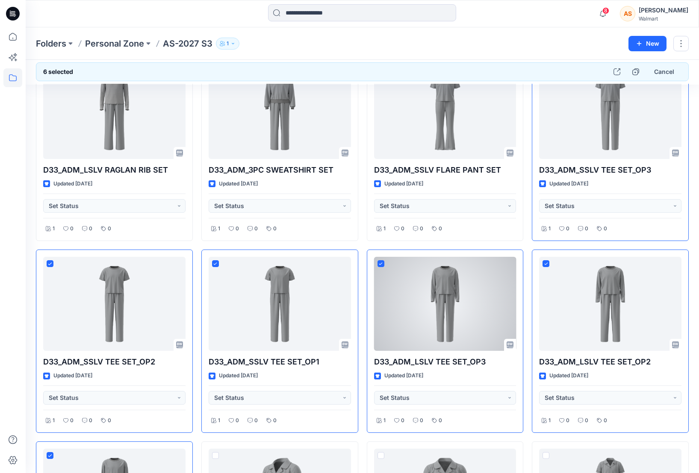
scroll to position [423, 0]
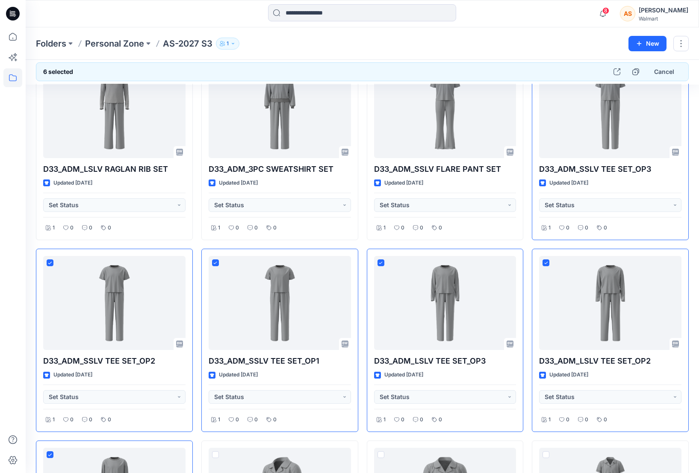
click at [526, 247] on div "GKLBL0008 Updated a minute ago Not Proceeding / Dropped 1 0 0 0 D33_ADM_HOODED …" at bounding box center [362, 340] width 653 height 1335
click at [633, 70] on icon "button" at bounding box center [635, 72] width 6 height 6
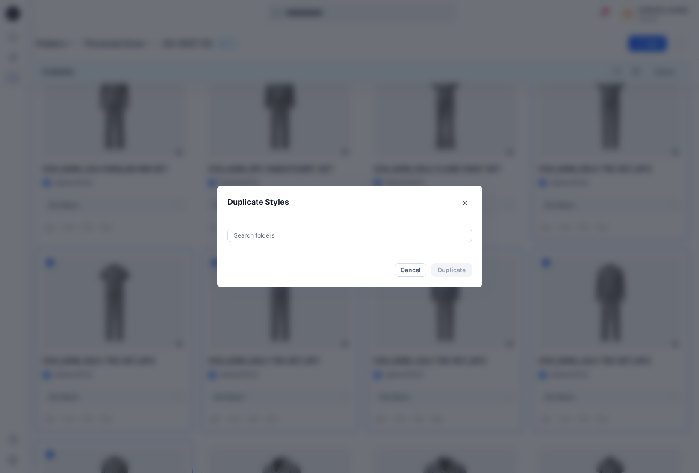
click at [253, 233] on div at bounding box center [349, 235] width 233 height 10
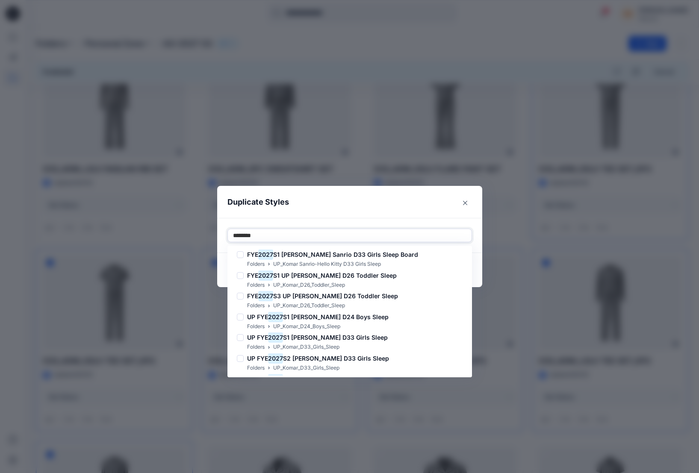
scroll to position [0, 0]
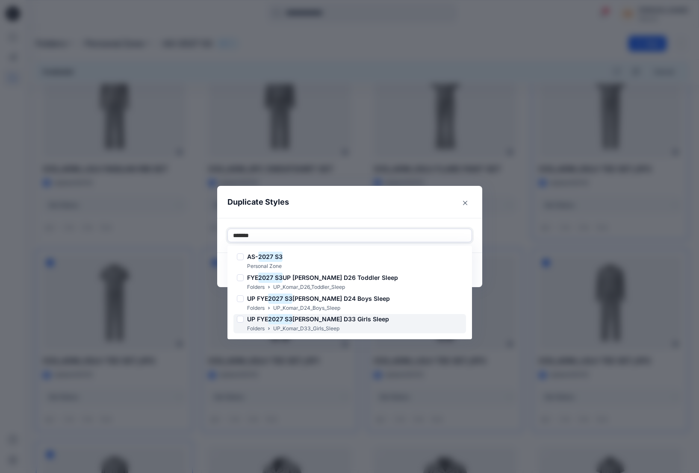
click at [350, 323] on h6 "UP FYE 2027 S3 Komar D33 Girls Sleep" at bounding box center [318, 319] width 142 height 10
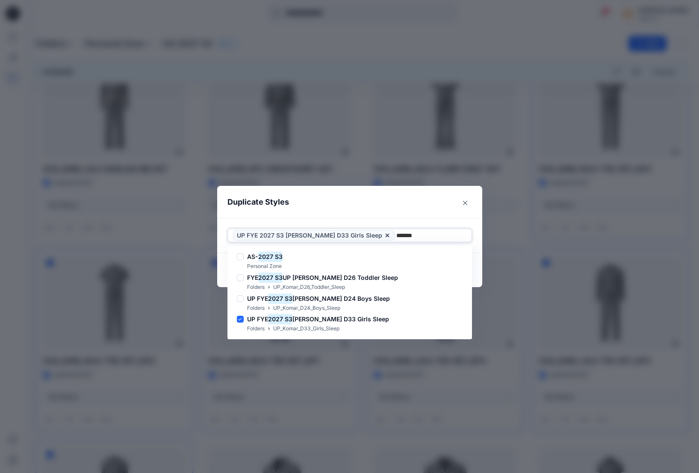
type input "*******"
click at [415, 208] on header "Duplicate Styles" at bounding box center [341, 202] width 248 height 32
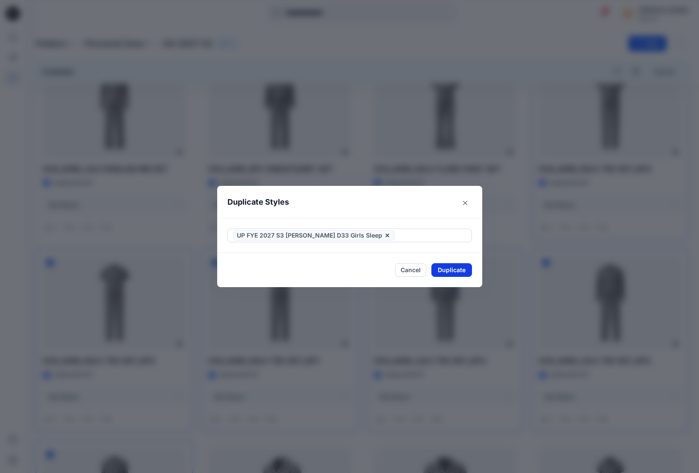
click at [453, 265] on button "Duplicate" at bounding box center [451, 270] width 41 height 14
click at [453, 265] on button "Close" at bounding box center [458, 271] width 28 height 14
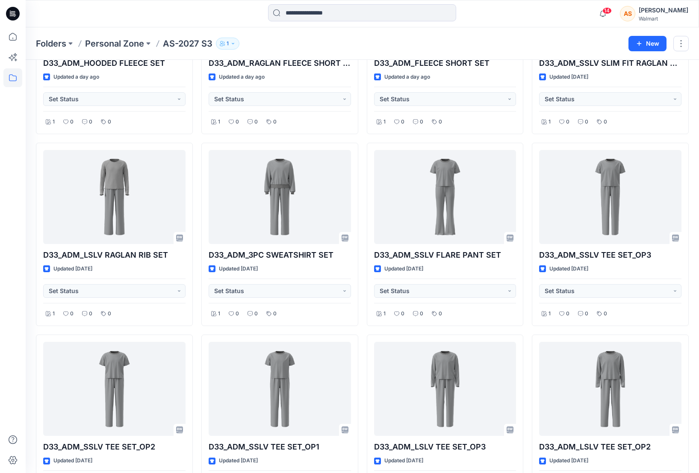
scroll to position [336, 0]
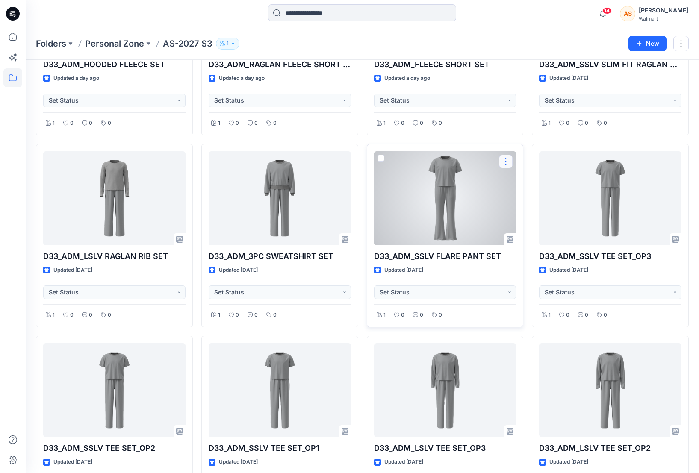
click at [506, 163] on button "button" at bounding box center [506, 162] width 14 height 14
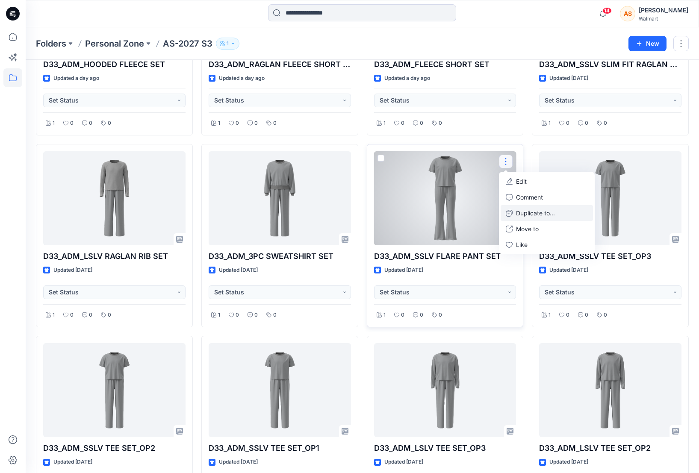
click at [552, 216] on p "Duplicate to..." at bounding box center [535, 213] width 39 height 9
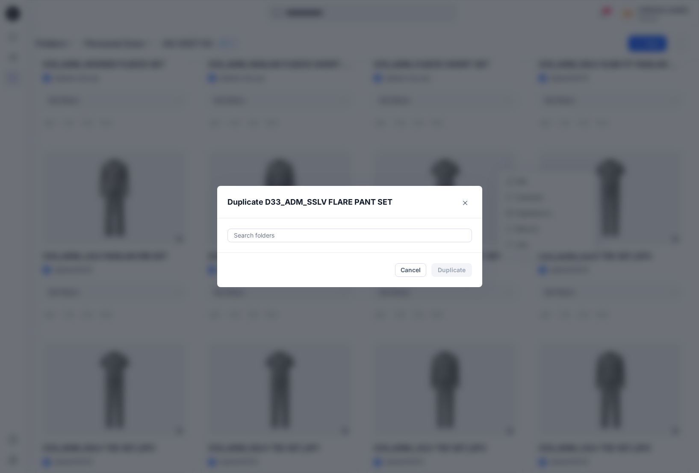
click at [277, 233] on div at bounding box center [349, 235] width 233 height 10
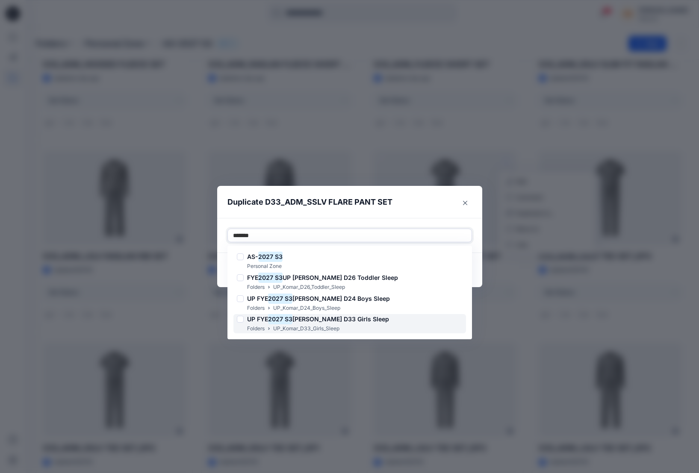
click at [344, 322] on span "Komar D33 Girls Sleep" at bounding box center [340, 318] width 97 height 7
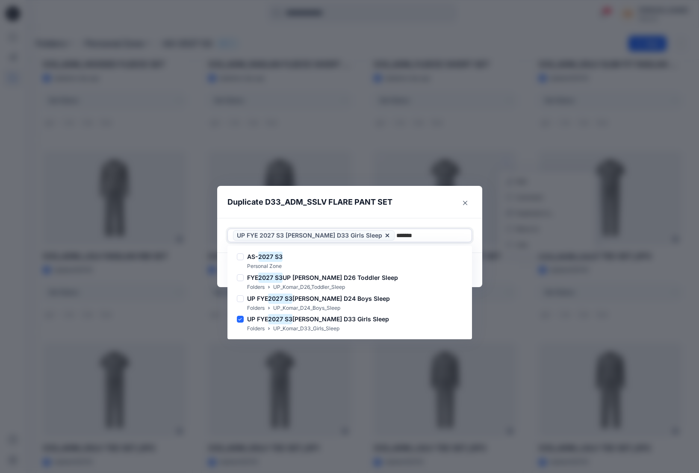
type input "*******"
click at [416, 211] on header "Duplicate D33_ADM_SSLV FLARE PANT SET" at bounding box center [341, 202] width 248 height 32
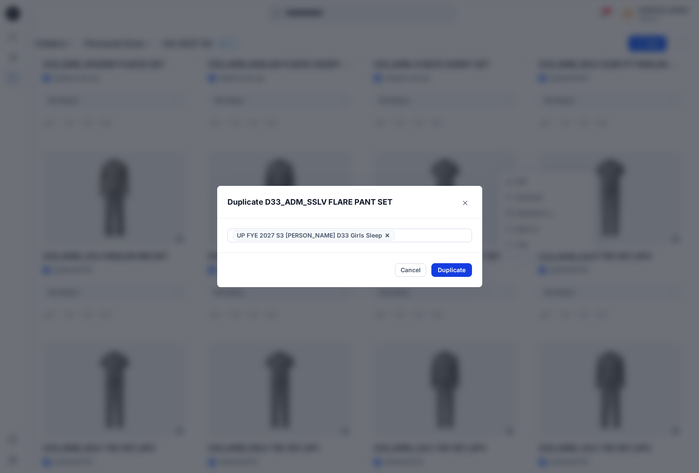
click at [453, 271] on button "Duplicate" at bounding box center [451, 270] width 41 height 14
click at [463, 275] on button "Close" at bounding box center [458, 271] width 28 height 14
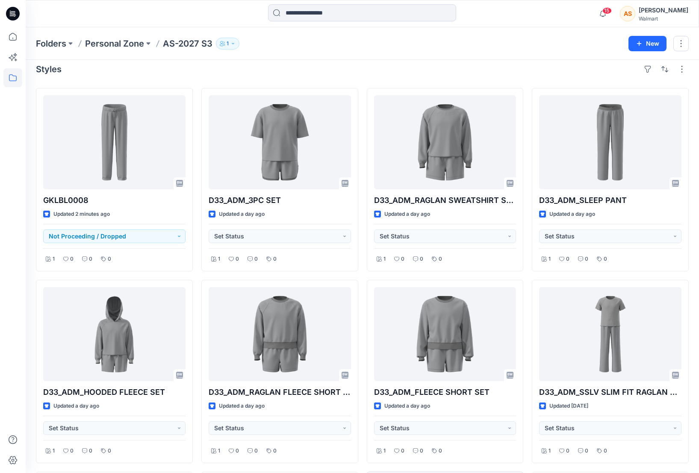
scroll to position [6, 0]
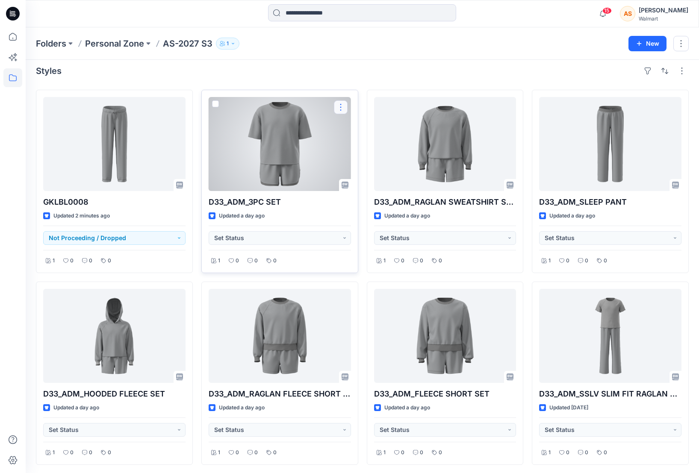
click at [341, 109] on button "button" at bounding box center [341, 107] width 14 height 14
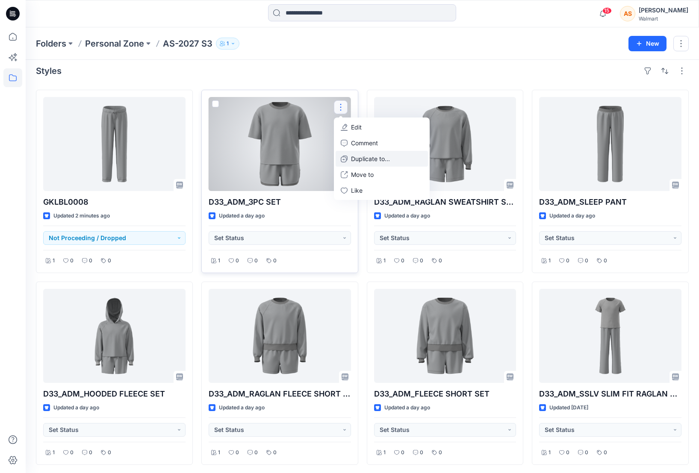
click at [386, 161] on p "Duplicate to..." at bounding box center [370, 158] width 39 height 9
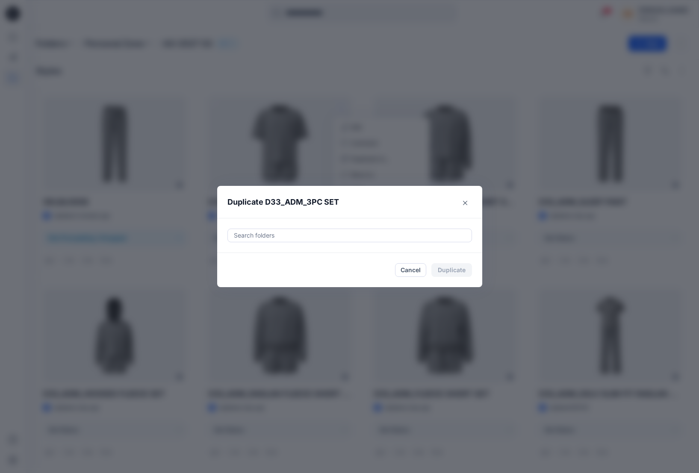
click at [306, 237] on div at bounding box center [349, 235] width 233 height 10
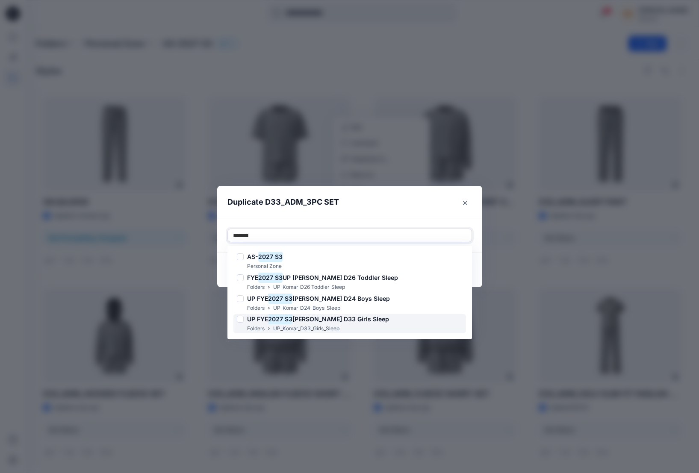
click at [341, 324] on div "Folders UP_Komar_D33_Girls_Sleep" at bounding box center [313, 328] width 152 height 9
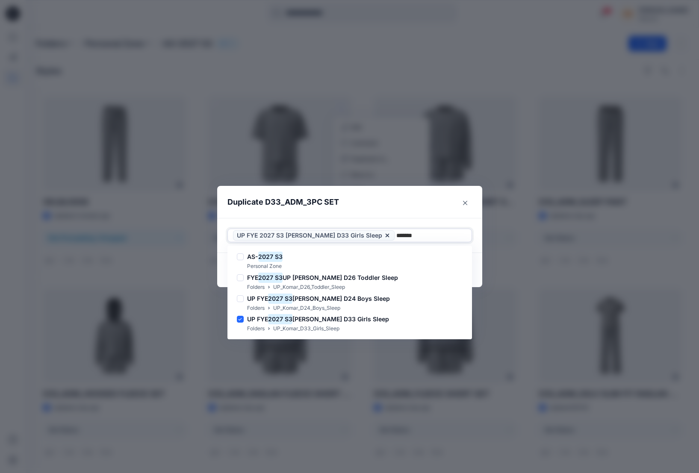
type input "*******"
click at [416, 204] on header "Duplicate D33_ADM_3PC SET" at bounding box center [341, 202] width 248 height 32
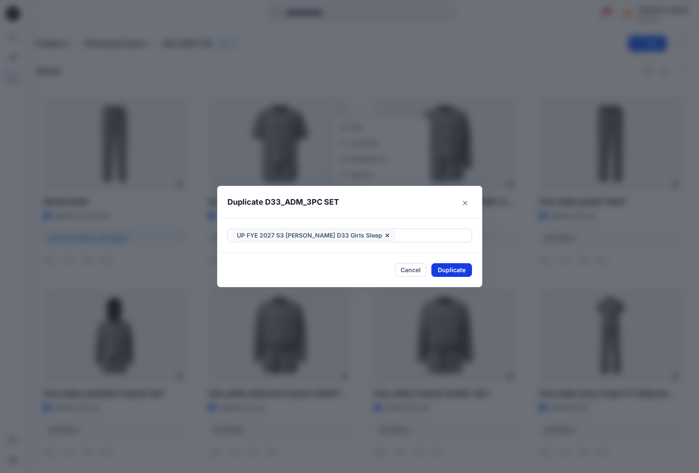
click at [454, 271] on button "Duplicate" at bounding box center [451, 270] width 41 height 14
click at [465, 271] on button "Close" at bounding box center [458, 271] width 28 height 14
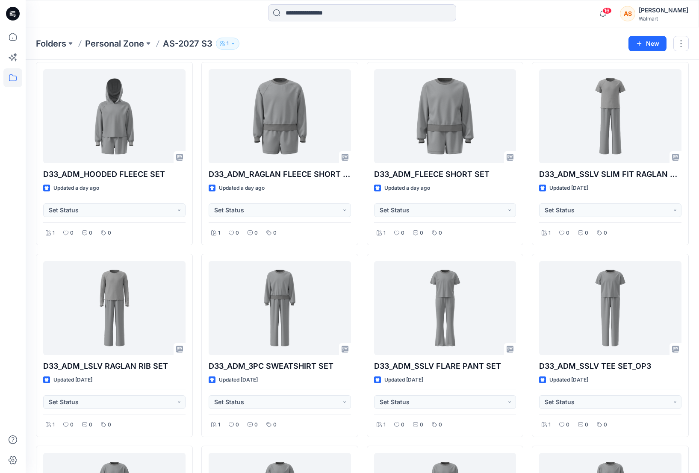
scroll to position [224, 0]
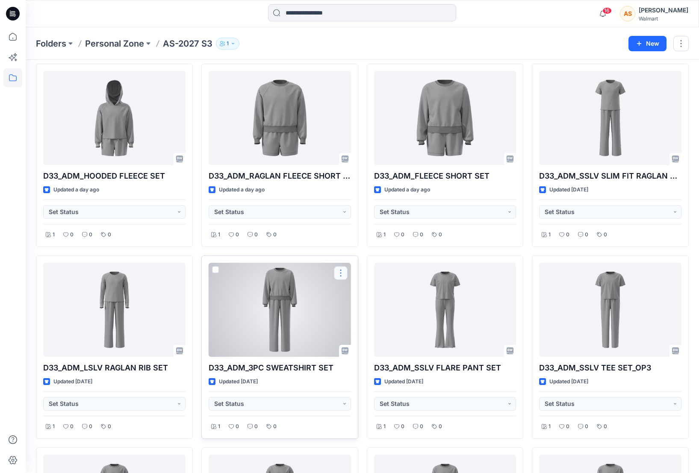
click at [344, 270] on button "button" at bounding box center [341, 273] width 14 height 14
click at [393, 325] on button "Duplicate to..." at bounding box center [382, 325] width 92 height 16
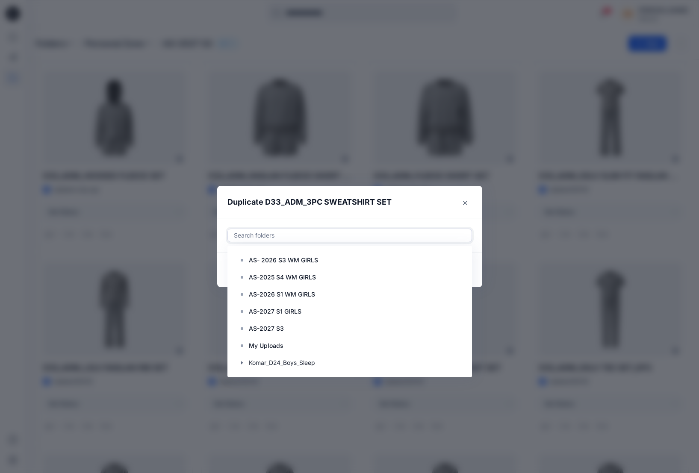
click at [305, 229] on div "Search folders" at bounding box center [350, 235] width 244 height 13
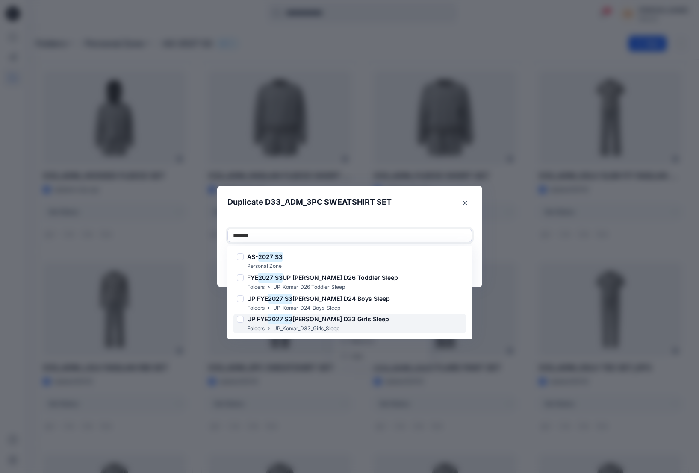
click at [318, 320] on span "Komar D33 Girls Sleep" at bounding box center [340, 318] width 97 height 7
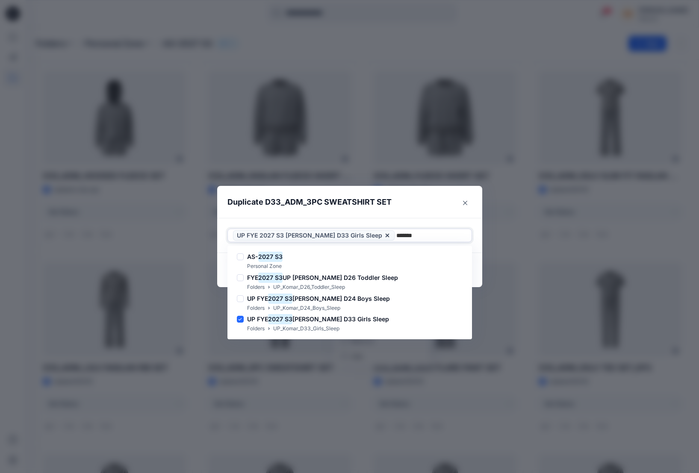
type input "*******"
click at [427, 203] on header "Duplicate D33_ADM_3PC SWEATSHIRT SET" at bounding box center [341, 202] width 248 height 32
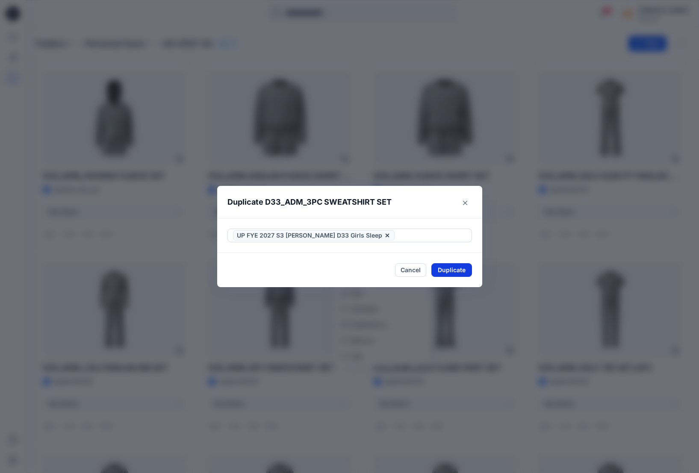
click at [450, 275] on button "Duplicate" at bounding box center [451, 270] width 41 height 14
click at [468, 265] on button "Close" at bounding box center [458, 271] width 28 height 14
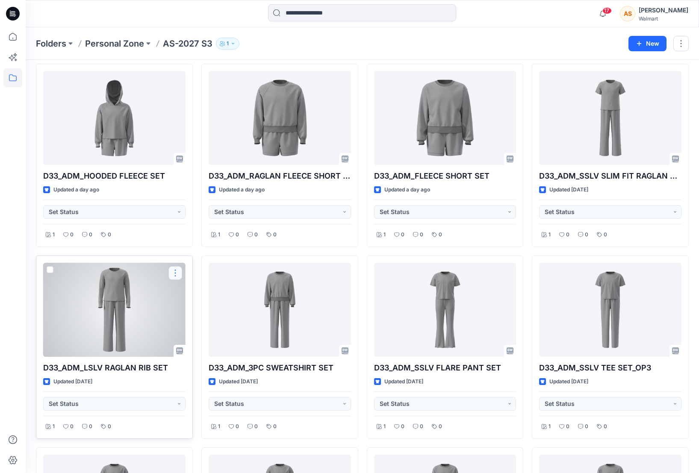
click at [175, 273] on button "button" at bounding box center [175, 273] width 14 height 14
click at [179, 274] on button "button" at bounding box center [175, 273] width 14 height 14
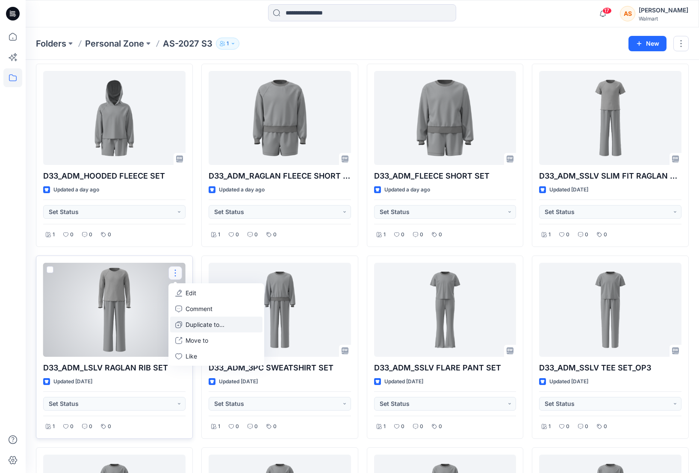
click at [222, 326] on p "Duplicate to..." at bounding box center [204, 324] width 39 height 9
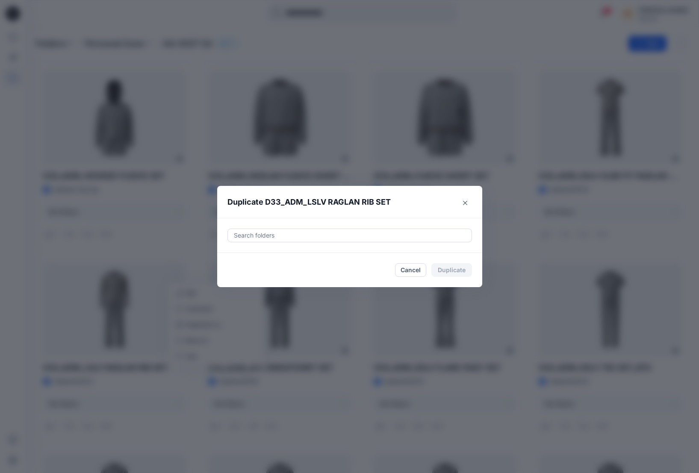
click at [256, 243] on div "Search folders" at bounding box center [349, 235] width 265 height 35
click at [248, 237] on div at bounding box center [349, 235] width 233 height 10
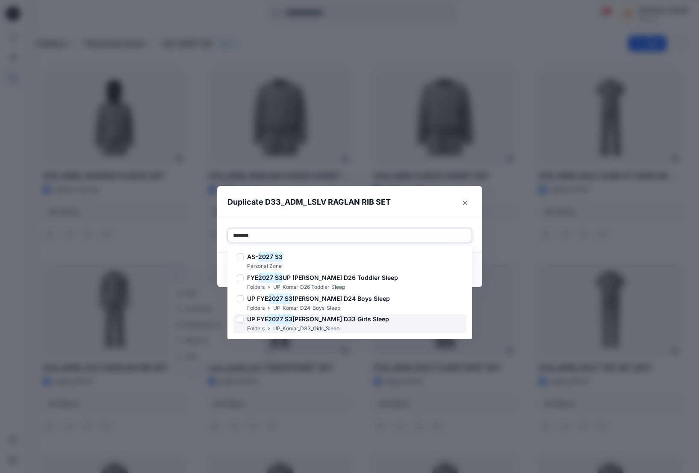
click at [309, 326] on p "UP_Komar_D33_Girls_Sleep" at bounding box center [306, 328] width 66 height 9
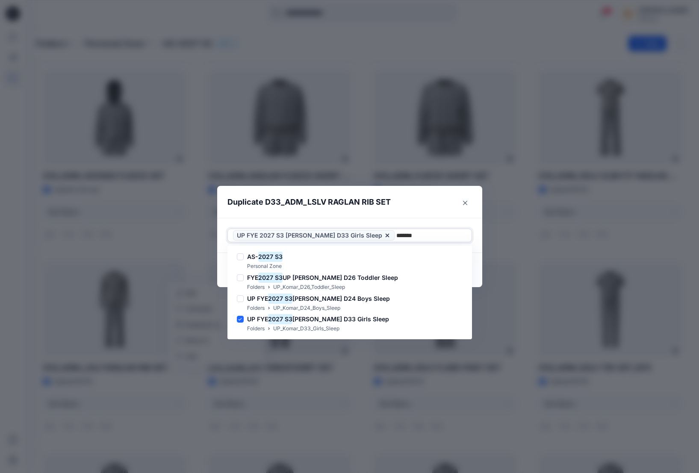
type input "*******"
click at [439, 201] on header "Duplicate D33_ADM_LSLV RAGLAN RIB SET" at bounding box center [341, 202] width 248 height 32
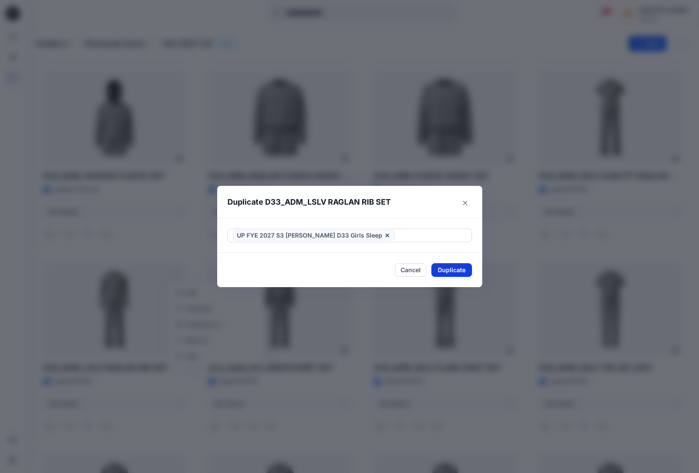
click at [461, 269] on button "Duplicate" at bounding box center [451, 270] width 41 height 14
click at [461, 269] on button "Close" at bounding box center [458, 271] width 28 height 14
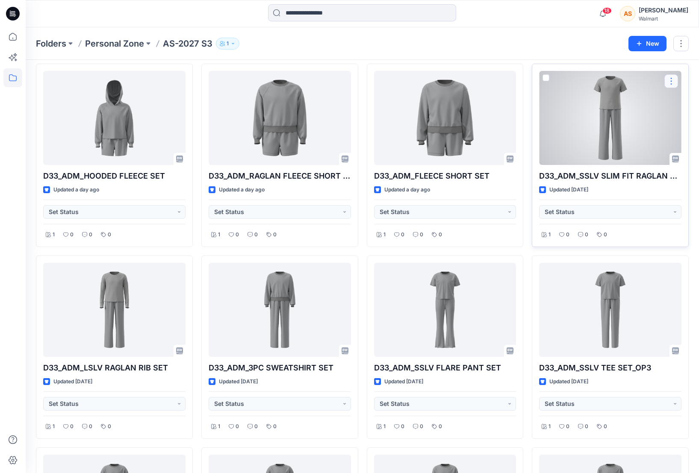
click at [645, 81] on button "button" at bounding box center [671, 81] width 14 height 14
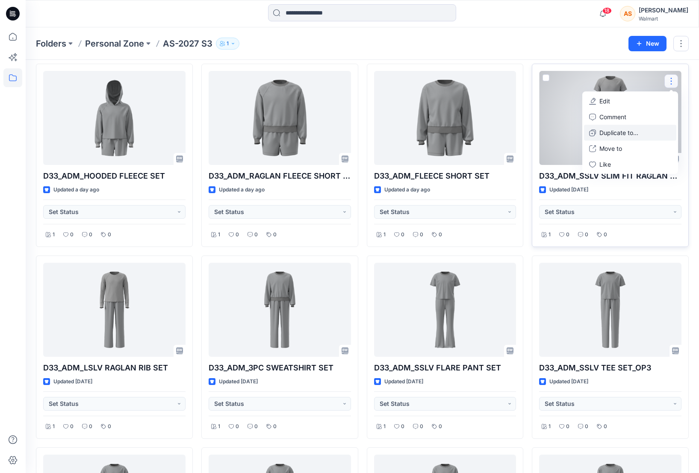
click at [641, 135] on button "Duplicate to..." at bounding box center [630, 133] width 92 height 16
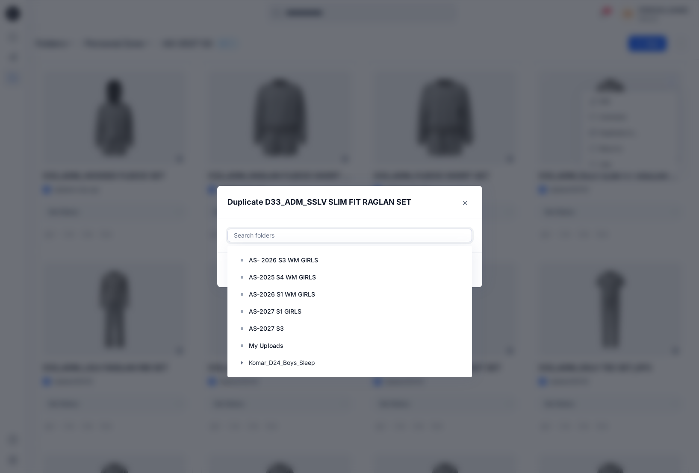
click at [363, 232] on div at bounding box center [349, 235] width 233 height 10
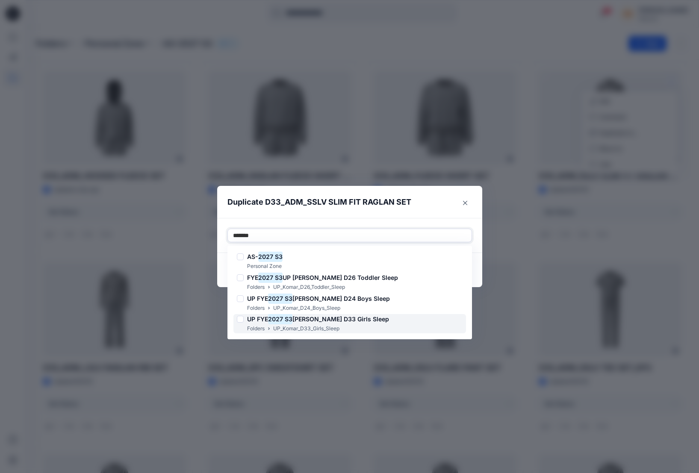
click at [348, 323] on h6 "UP FYE 2027 S3 Komar D33 Girls Sleep" at bounding box center [318, 319] width 142 height 10
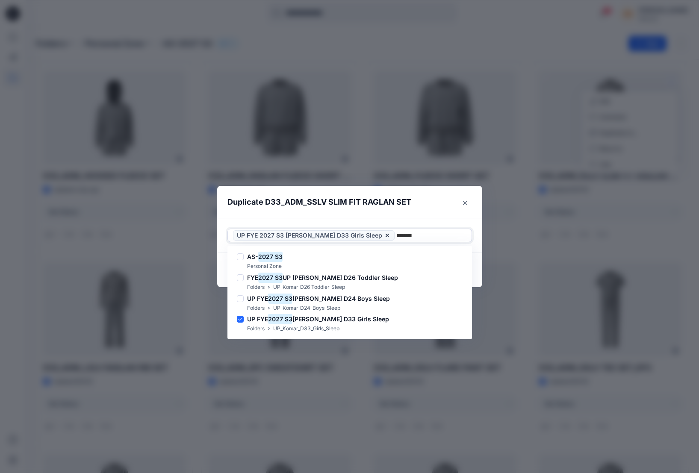
type input "*******"
click at [407, 208] on header "Duplicate D33_ADM_SSLV SLIM FIT RAGLAN SET" at bounding box center [341, 202] width 248 height 32
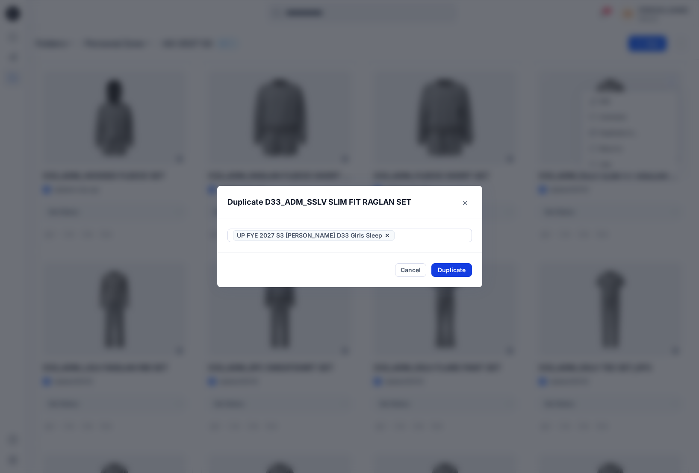
click at [457, 274] on button "Duplicate" at bounding box center [451, 270] width 41 height 14
click at [459, 273] on button "Close" at bounding box center [458, 271] width 28 height 14
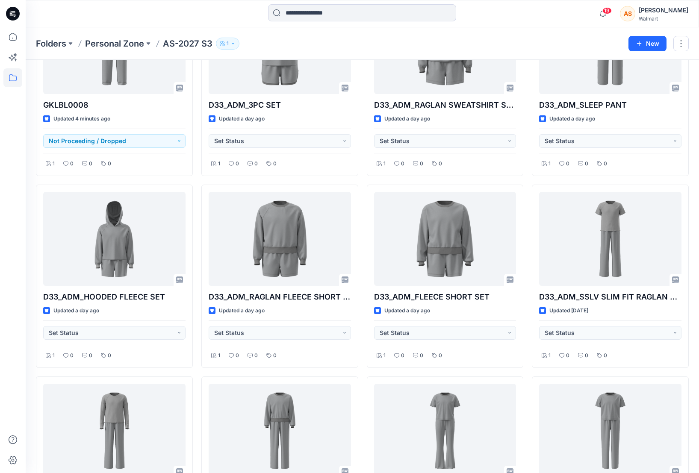
scroll to position [103, 0]
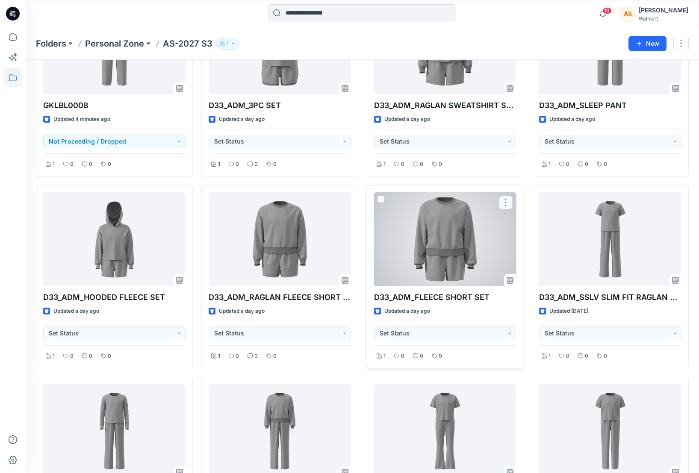
click at [506, 202] on button "button" at bounding box center [506, 203] width 14 height 14
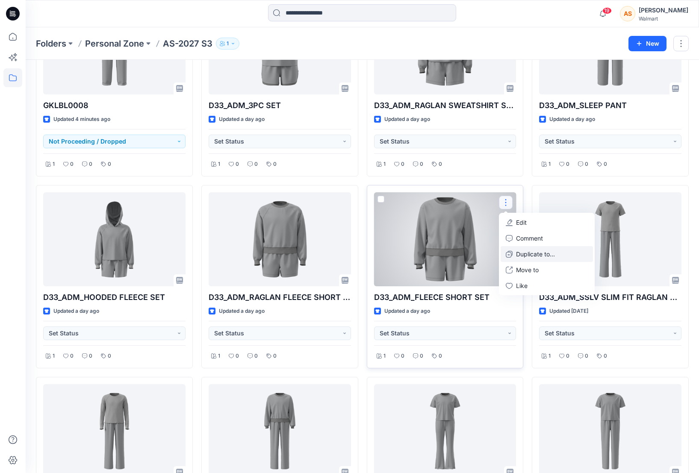
click at [533, 255] on p "Duplicate to..." at bounding box center [535, 254] width 39 height 9
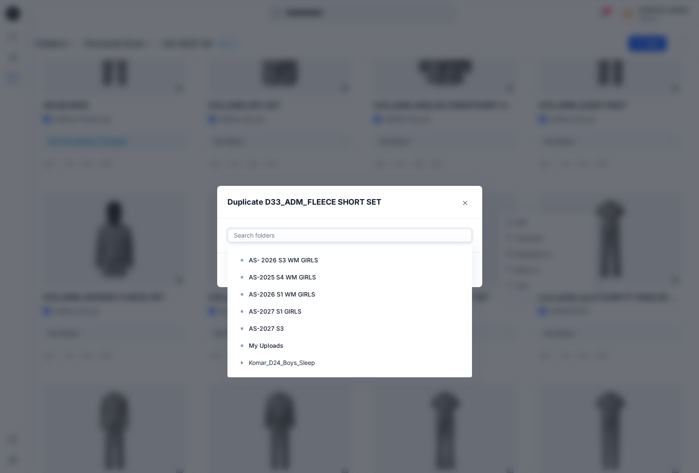
click at [247, 239] on div at bounding box center [349, 235] width 233 height 10
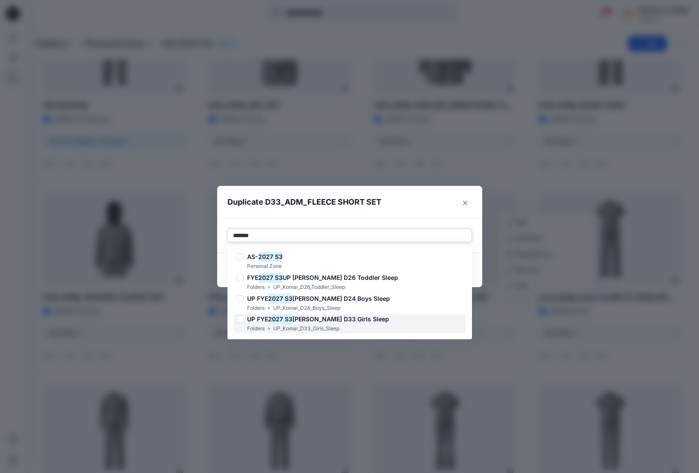
click at [307, 322] on span "Komar D33 Girls Sleep" at bounding box center [340, 318] width 97 height 7
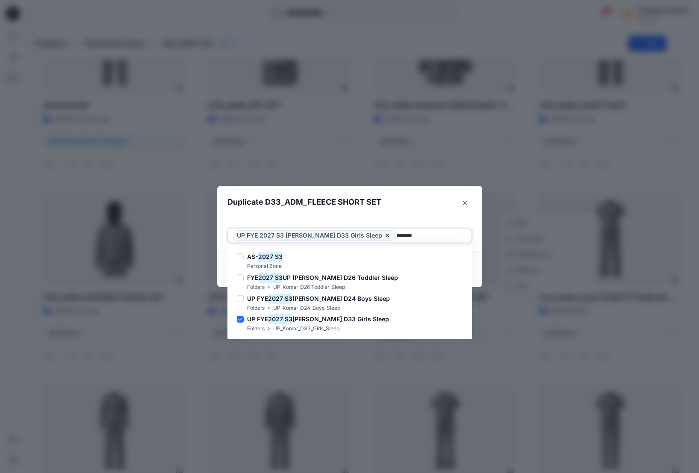
type input "*******"
click at [478, 268] on footer "Cancel Duplicate" at bounding box center [349, 270] width 265 height 34
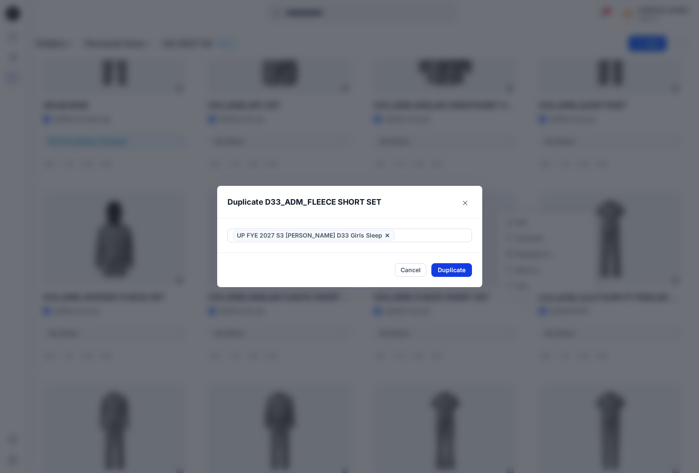
click at [451, 273] on button "Duplicate" at bounding box center [451, 270] width 41 height 14
click at [466, 202] on icon "Close" at bounding box center [465, 202] width 4 height 4
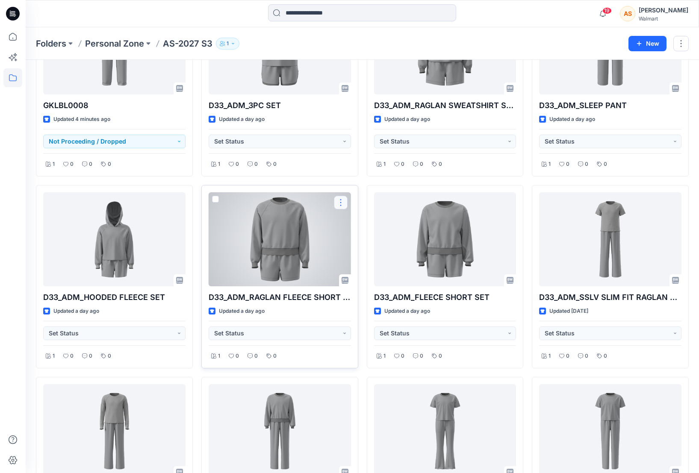
click at [342, 203] on button "button" at bounding box center [341, 203] width 14 height 14
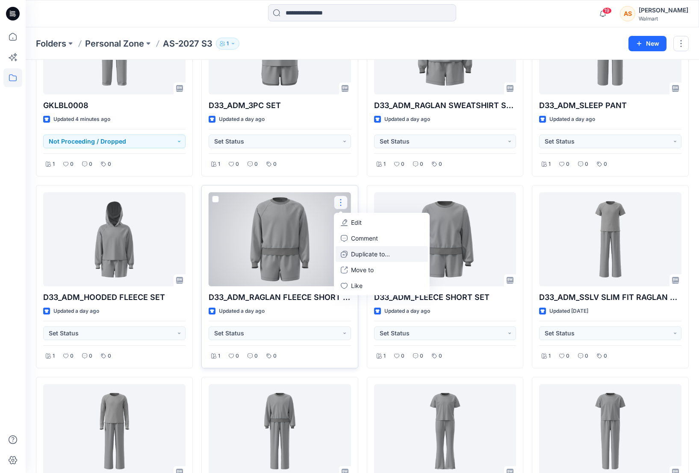
click at [384, 256] on p "Duplicate to..." at bounding box center [370, 254] width 39 height 9
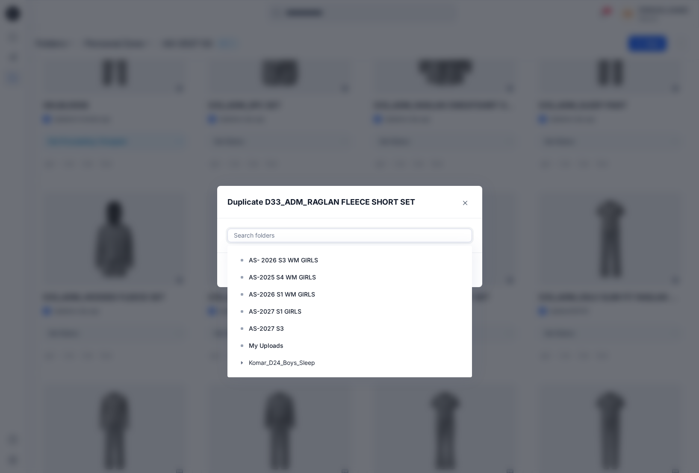
click at [285, 235] on div at bounding box center [349, 235] width 233 height 10
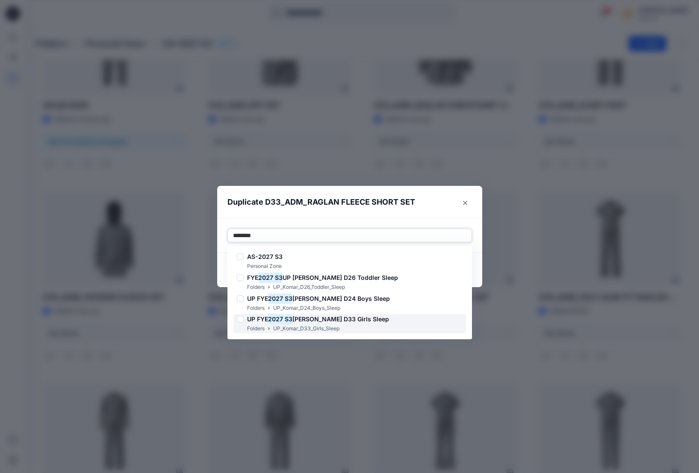
click at [292, 324] on mark "2027 S3" at bounding box center [280, 319] width 24 height 12
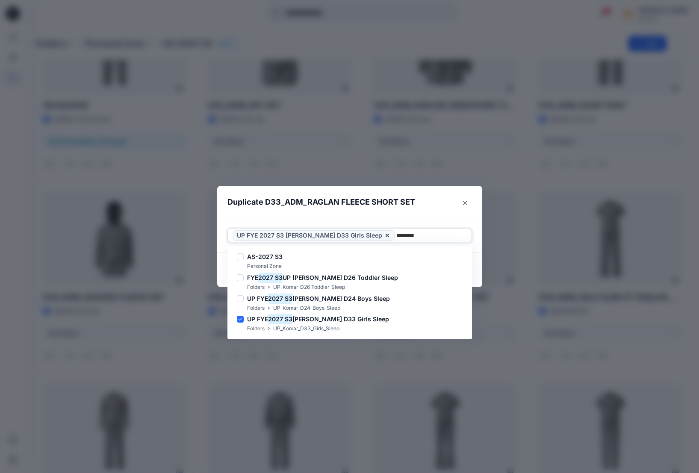
type input "*******"
click at [468, 221] on div "Use Up and Down to choose options, press Enter to select the currently focused …" at bounding box center [349, 235] width 265 height 35
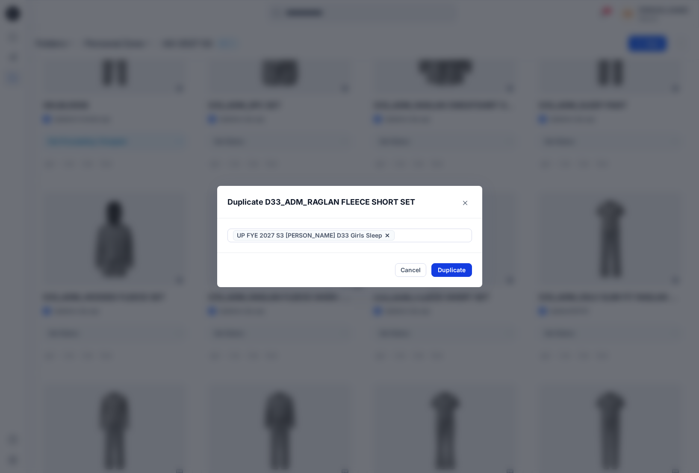
click at [462, 272] on button "Duplicate" at bounding box center [451, 270] width 41 height 14
click at [457, 269] on button "Close" at bounding box center [458, 271] width 28 height 14
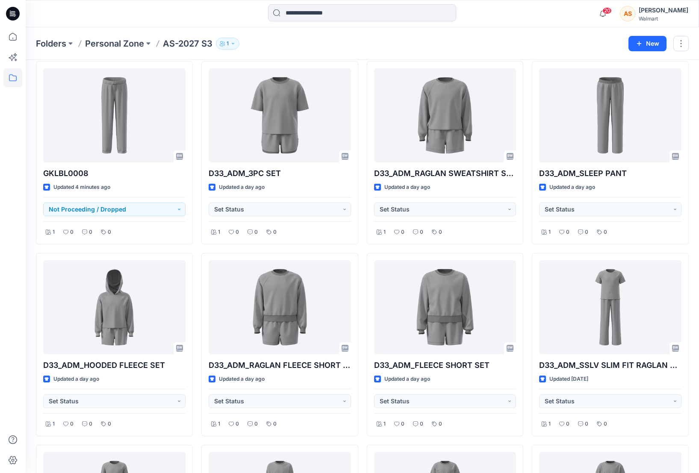
scroll to position [30, 0]
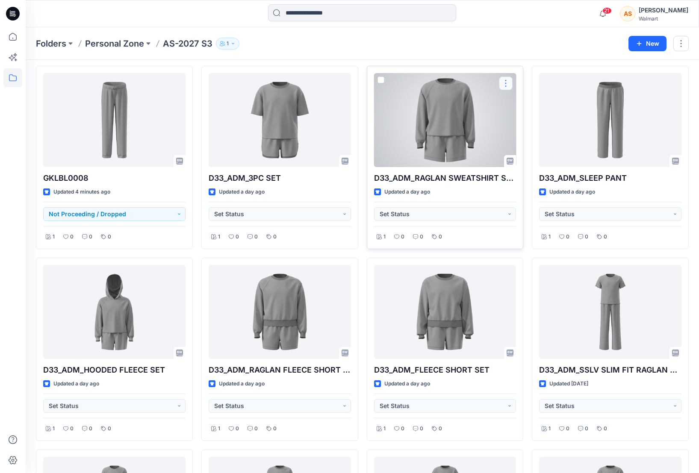
click at [507, 85] on button "button" at bounding box center [506, 84] width 14 height 14
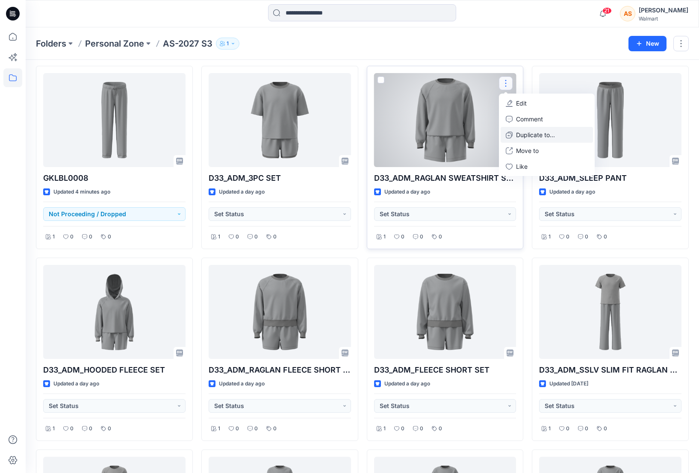
click at [544, 135] on p "Duplicate to..." at bounding box center [535, 134] width 39 height 9
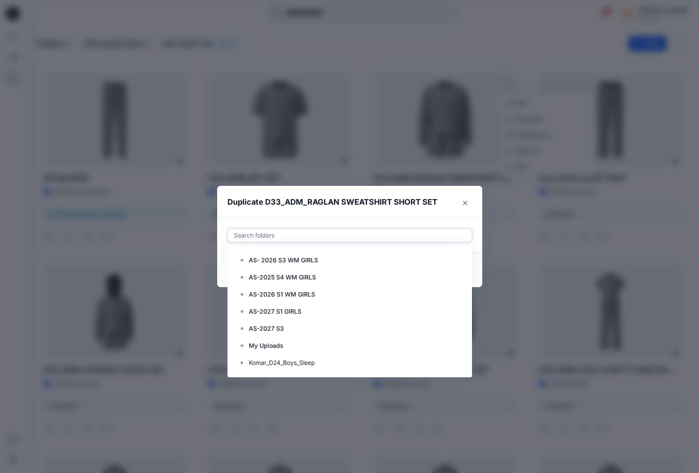
click at [271, 236] on div at bounding box center [349, 235] width 233 height 10
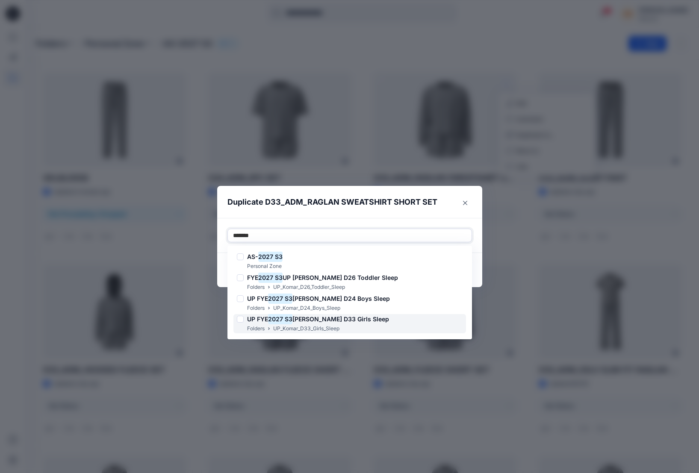
click at [322, 325] on p "UP_Komar_D33_Girls_Sleep" at bounding box center [306, 328] width 66 height 9
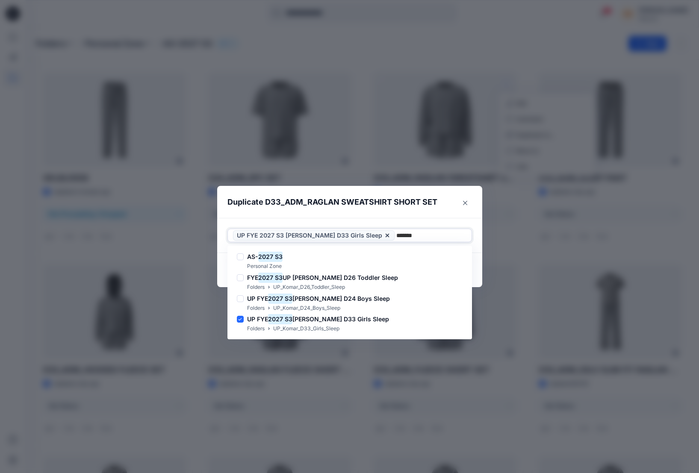
type input "*******"
click at [407, 215] on header "Duplicate D33_ADM_RAGLAN SWEATSHIRT SHORT SET" at bounding box center [341, 202] width 248 height 32
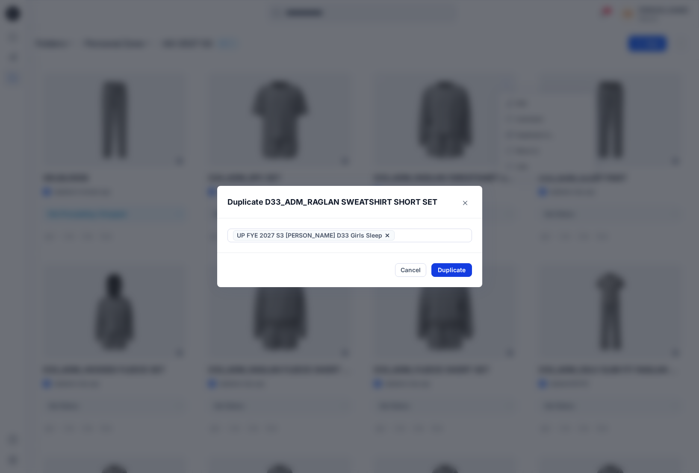
click at [460, 273] on button "Duplicate" at bounding box center [451, 270] width 41 height 14
click at [453, 272] on button "Close" at bounding box center [458, 271] width 28 height 14
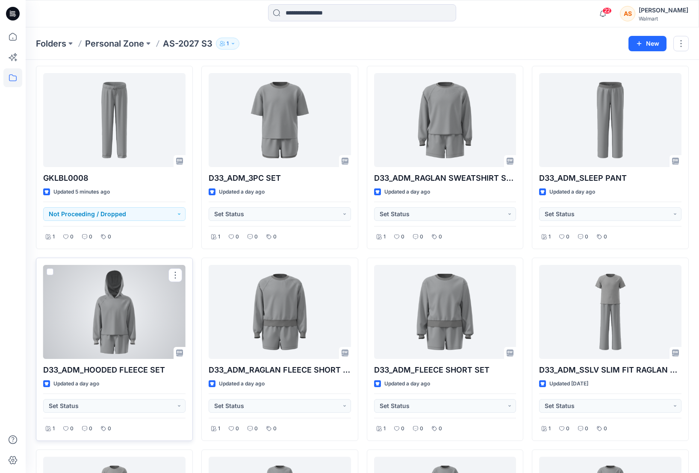
click at [176, 275] on button "button" at bounding box center [175, 275] width 14 height 14
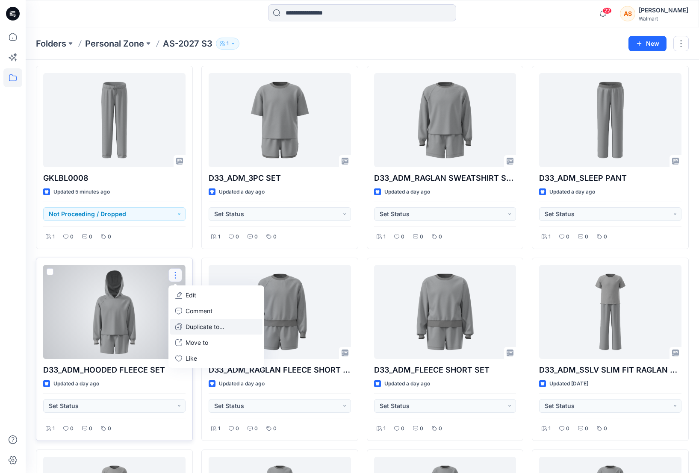
click at [223, 325] on p "Duplicate to..." at bounding box center [204, 326] width 39 height 9
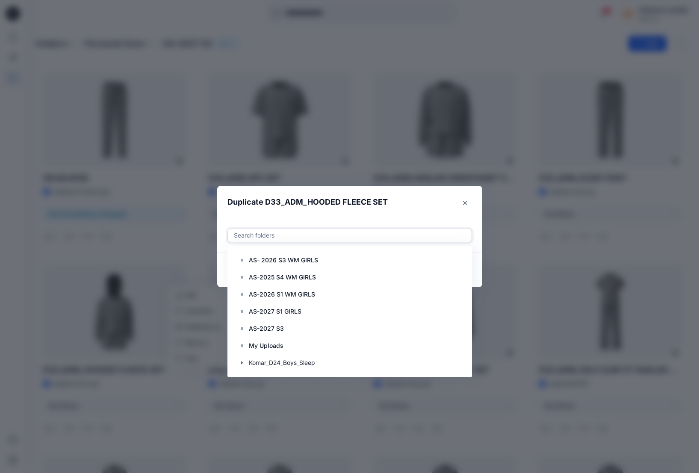
click at [300, 236] on div at bounding box center [349, 235] width 233 height 10
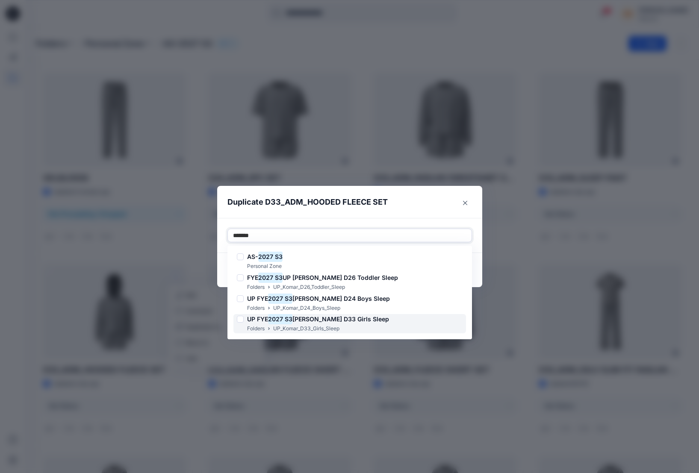
click at [334, 327] on p "UP_Komar_D33_Girls_Sleep" at bounding box center [306, 328] width 66 height 9
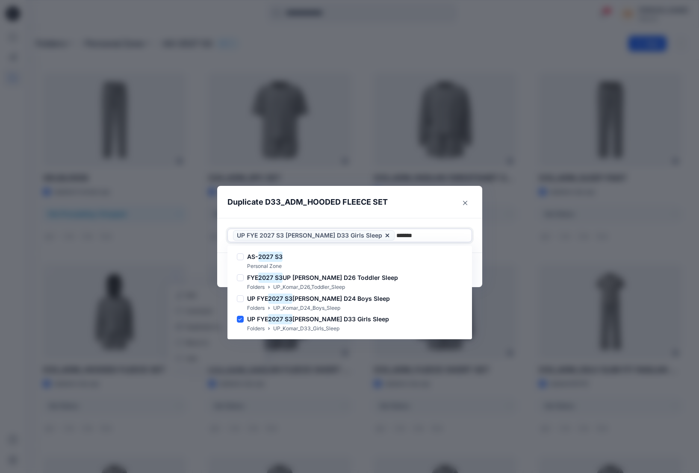
type input "*******"
click at [421, 217] on header "Duplicate D33_ADM_HOODED FLEECE SET" at bounding box center [341, 202] width 248 height 32
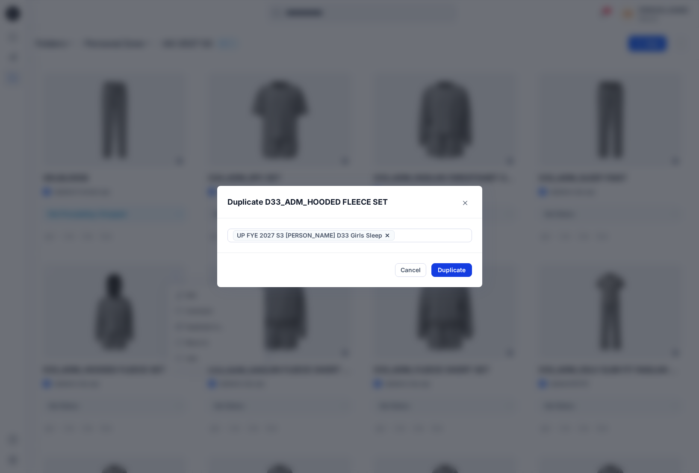
click at [448, 268] on button "Duplicate" at bounding box center [451, 270] width 41 height 14
click at [455, 273] on button "Close" at bounding box center [458, 271] width 28 height 14
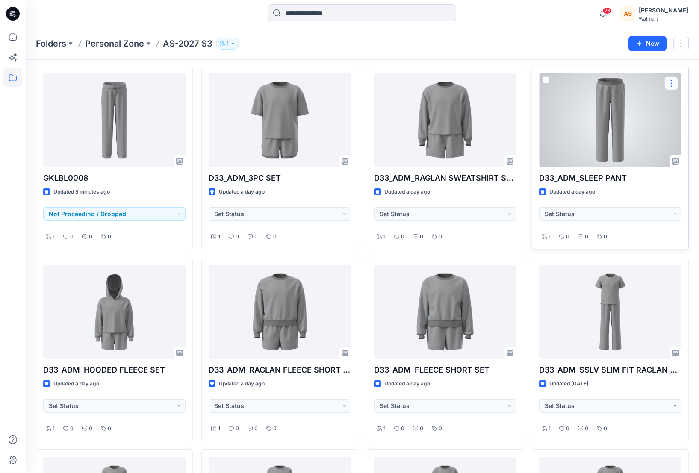
click at [645, 82] on button "button" at bounding box center [671, 84] width 14 height 14
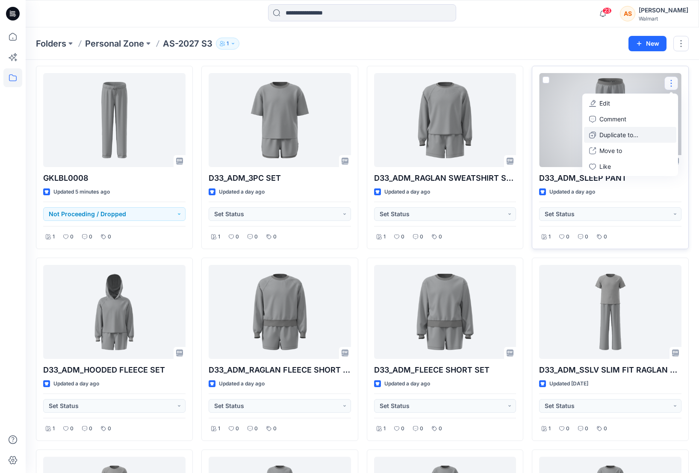
click at [644, 137] on button "Duplicate to..." at bounding box center [630, 135] width 92 height 16
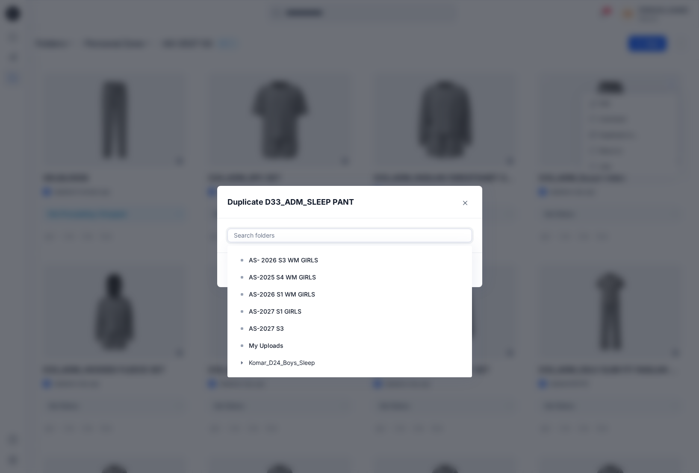
click at [231, 240] on div "Search folders" at bounding box center [350, 235] width 244 height 13
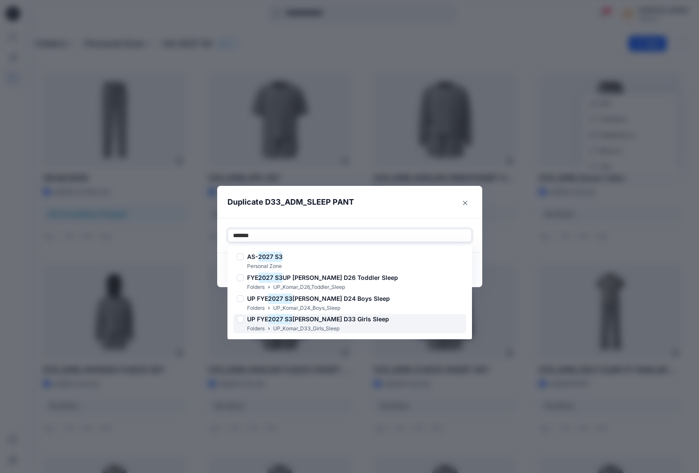
click at [305, 325] on p "UP_Komar_D33_Girls_Sleep" at bounding box center [306, 328] width 66 height 9
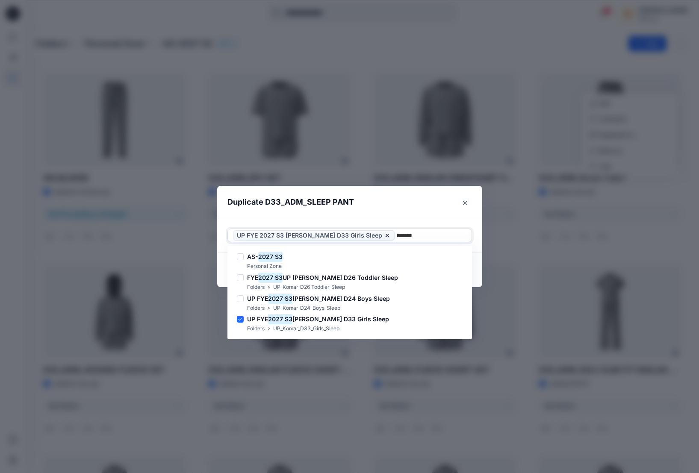
type input "*******"
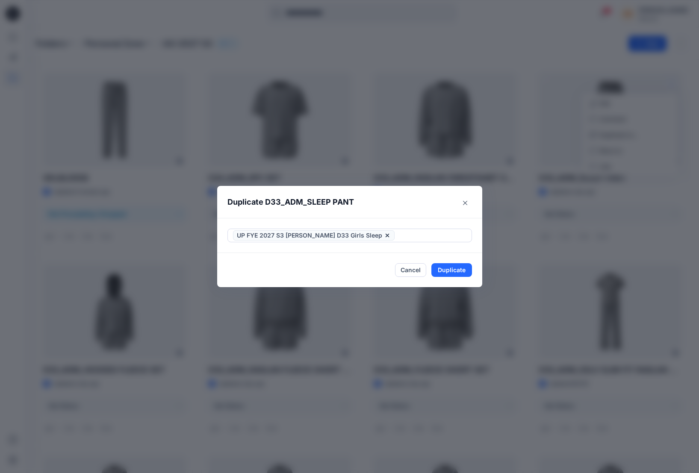
click at [405, 204] on header "Duplicate D33_ADM_SLEEP PANT" at bounding box center [341, 202] width 248 height 32
click at [451, 270] on button "Duplicate" at bounding box center [451, 270] width 41 height 14
click at [464, 270] on button "Close" at bounding box center [458, 271] width 28 height 14
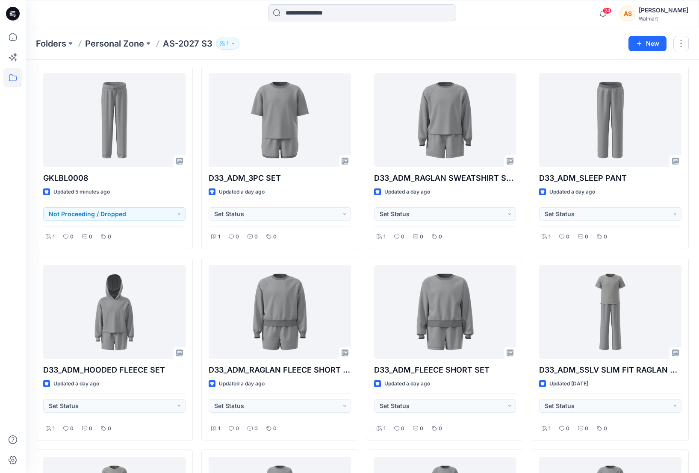
click at [16, 5] on icon at bounding box center [13, 13] width 14 height 27
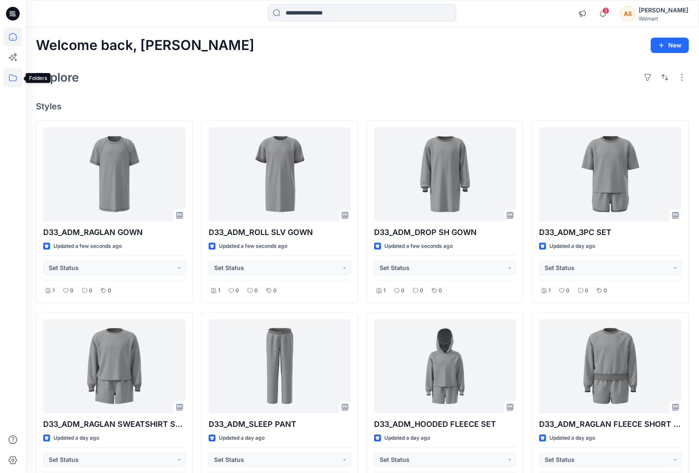
click at [12, 82] on icon at bounding box center [12, 77] width 19 height 19
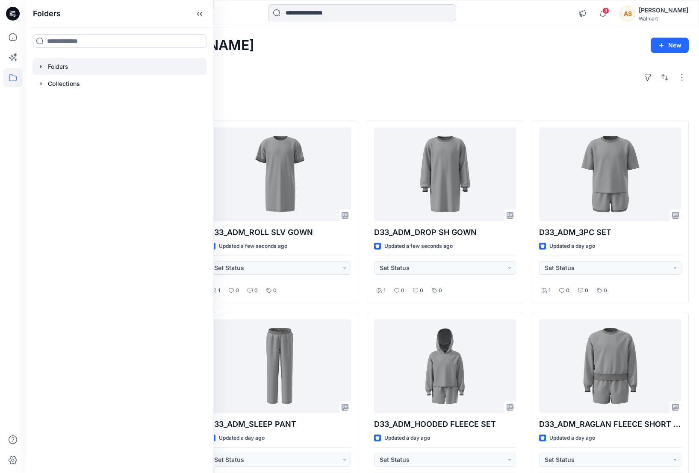
click at [39, 69] on icon "button" at bounding box center [41, 66] width 7 height 7
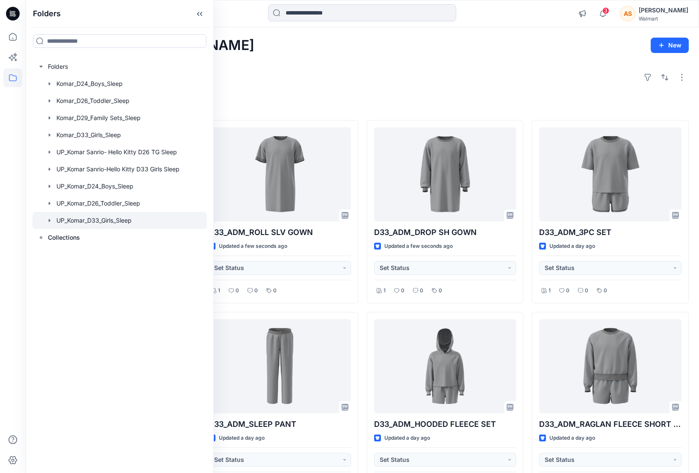
click at [62, 224] on div at bounding box center [119, 220] width 174 height 17
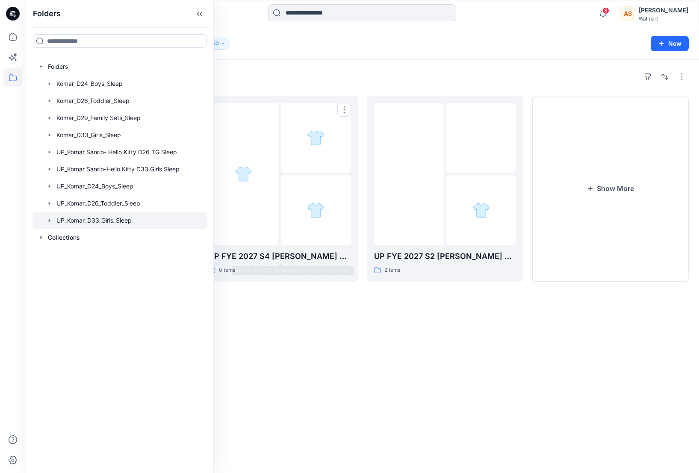
click at [303, 323] on div at bounding box center [279, 405] width 157 height 183
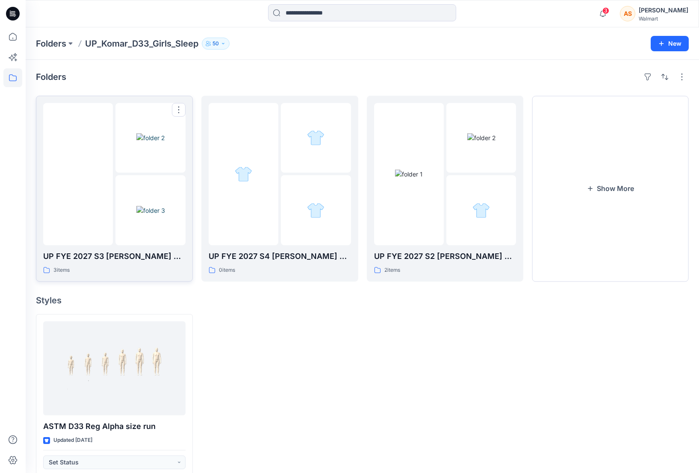
click at [78, 174] on img at bounding box center [78, 174] width 0 height 0
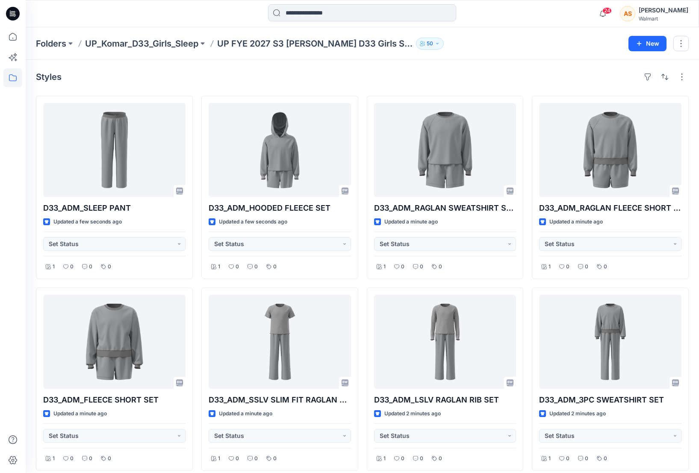
click at [364, 288] on div "D33_ADM_SLEEP PANT Updated a few seconds ago Set Status 1 0 0 0 D33_ADM_FLEECE …" at bounding box center [362, 379] width 653 height 567
click at [680, 77] on button "button" at bounding box center [682, 77] width 14 height 14
click at [596, 75] on div "Styles Layout Grid Large Grid Folder View Compact Card Card View Card Info" at bounding box center [362, 77] width 653 height 14
click at [686, 40] on button "button" at bounding box center [680, 43] width 15 height 15
